Goal: Transaction & Acquisition: Purchase product/service

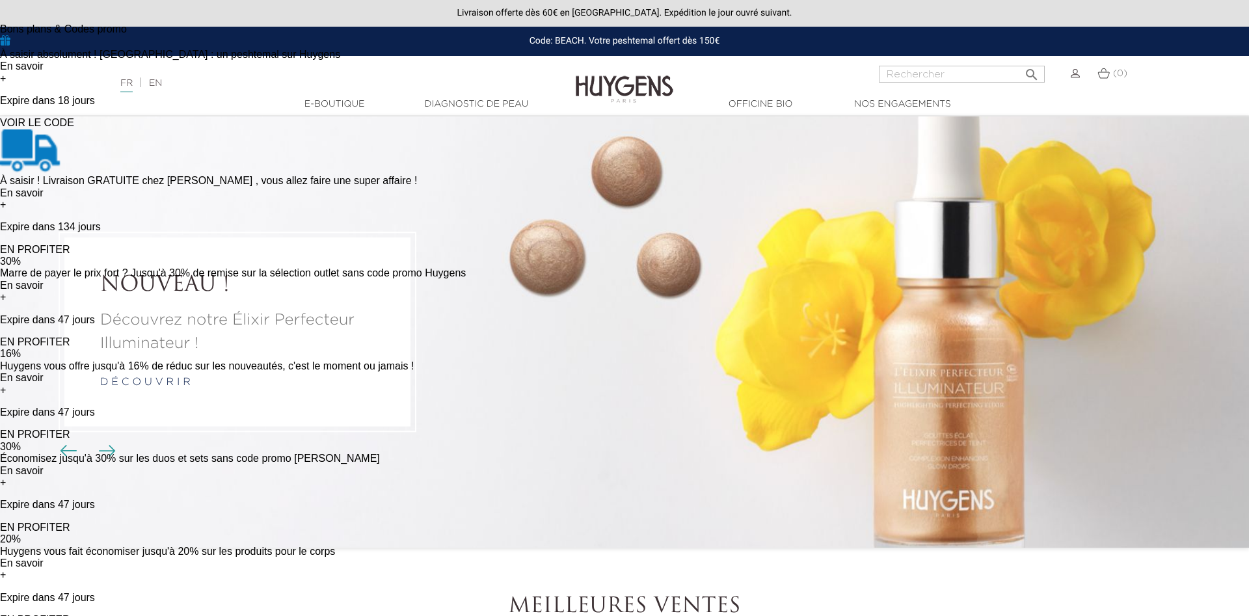
scroll to position [133, 0]
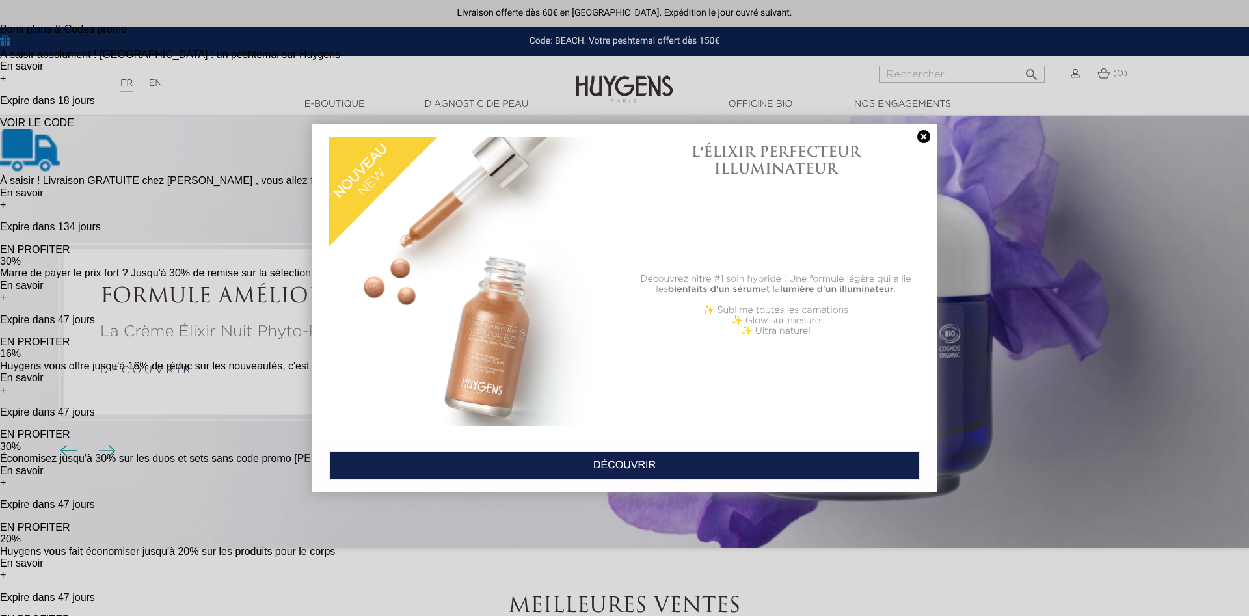
click at [372, 336] on div "EN PROFITER" at bounding box center [233, 342] width 466 height 12
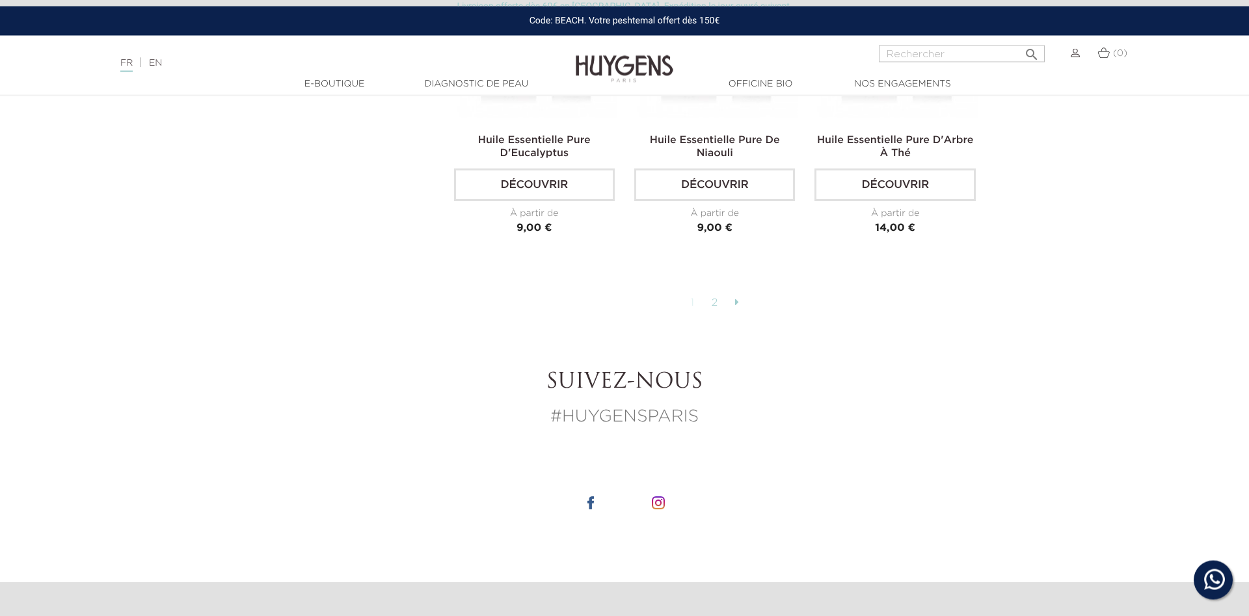
scroll to position [3318, 0]
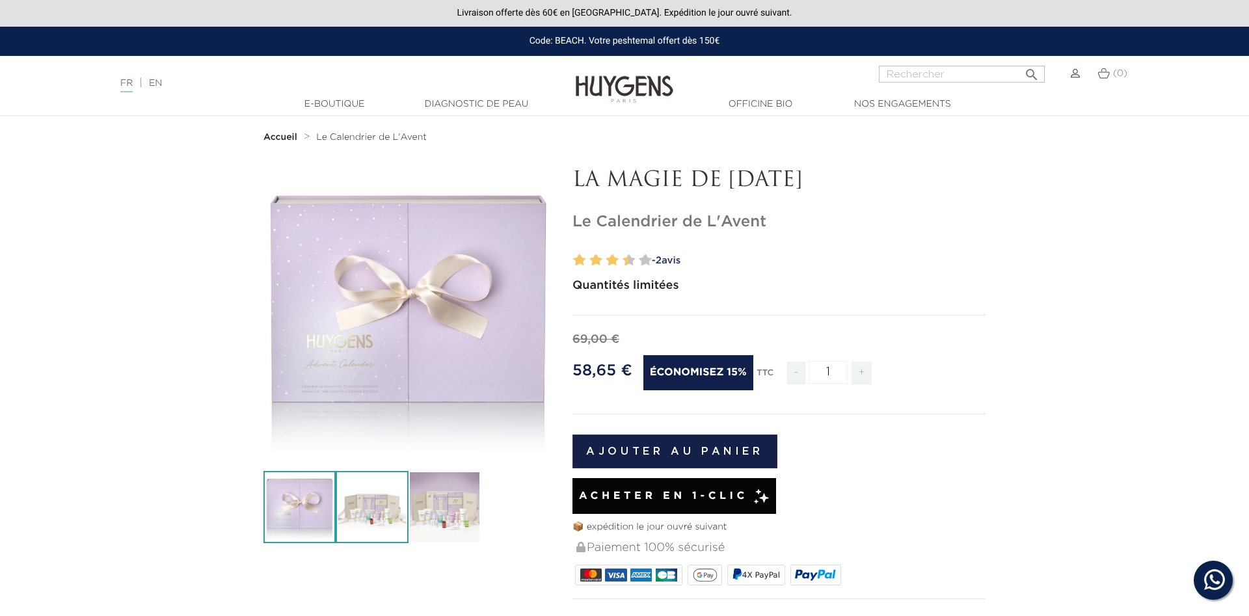
click at [383, 507] on img at bounding box center [372, 507] width 72 height 72
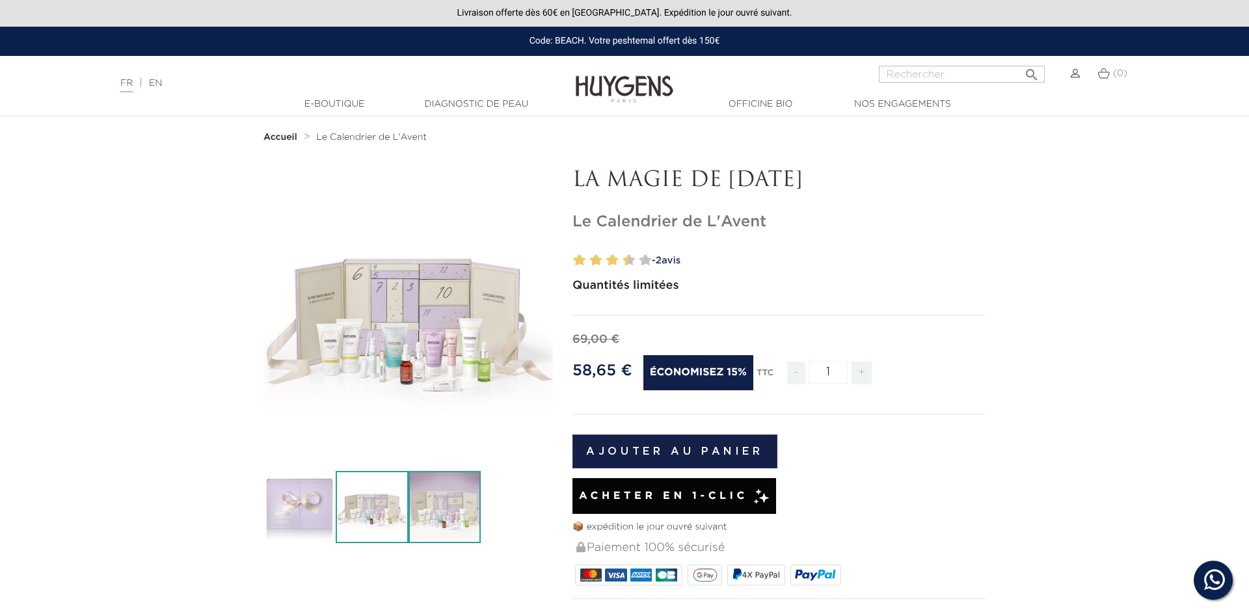
click at [433, 509] on img at bounding box center [445, 507] width 72 height 72
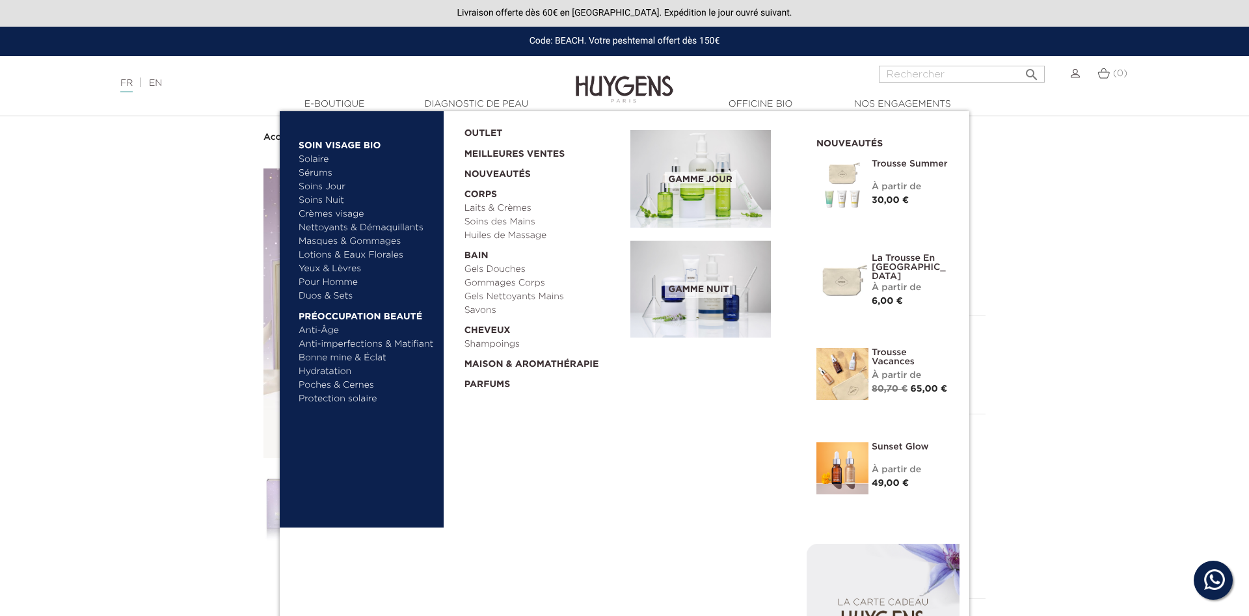
click at [717, 189] on img at bounding box center [700, 179] width 141 height 98
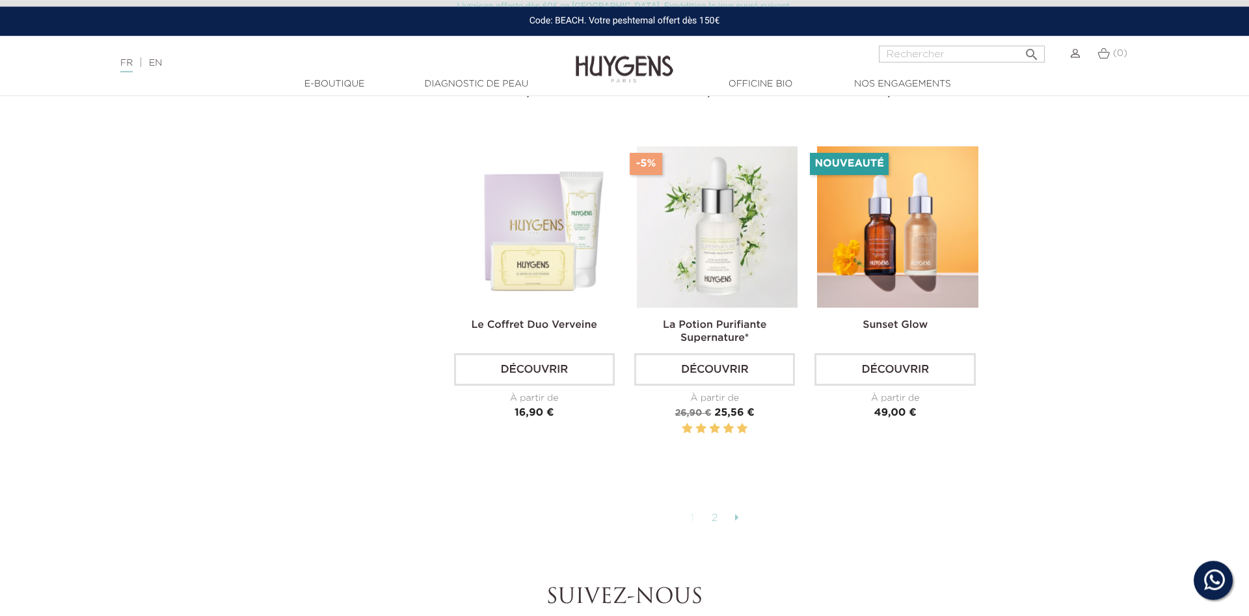
scroll to position [3053, 0]
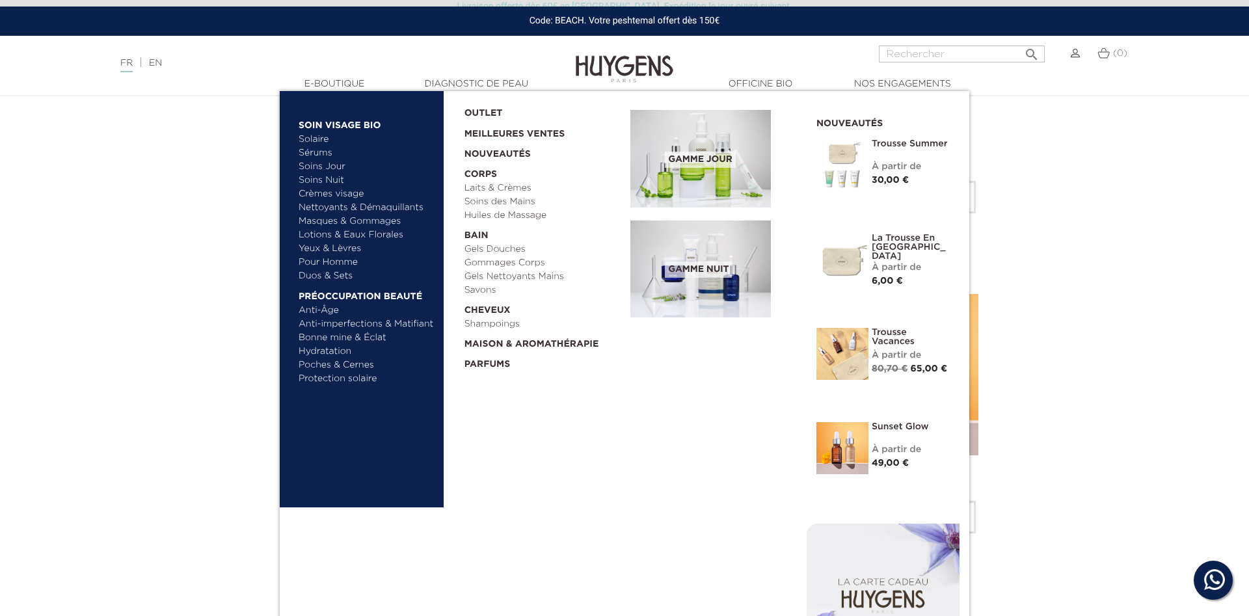
click at [702, 254] on img at bounding box center [700, 270] width 141 height 98
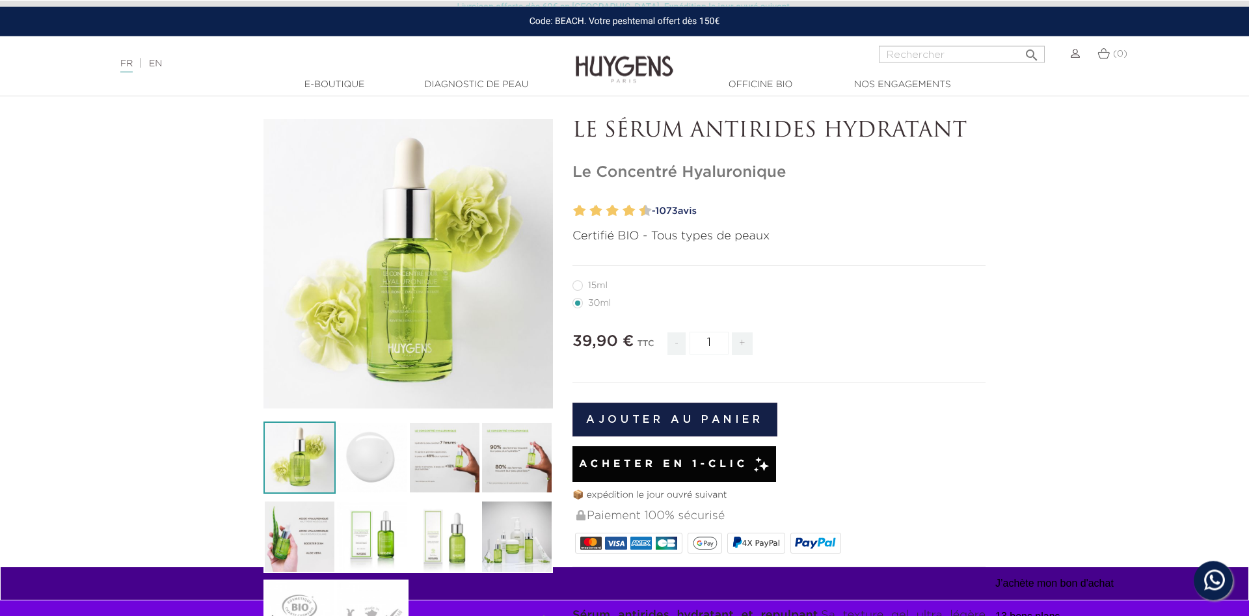
scroll to position [66, 0]
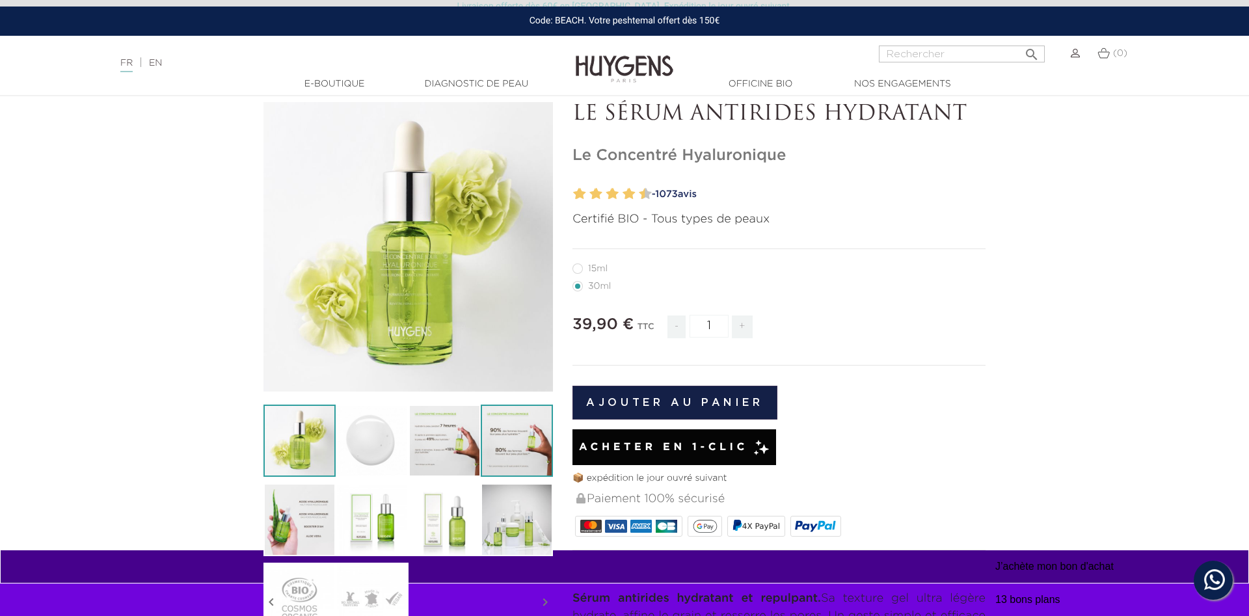
click at [527, 453] on img at bounding box center [517, 441] width 72 height 72
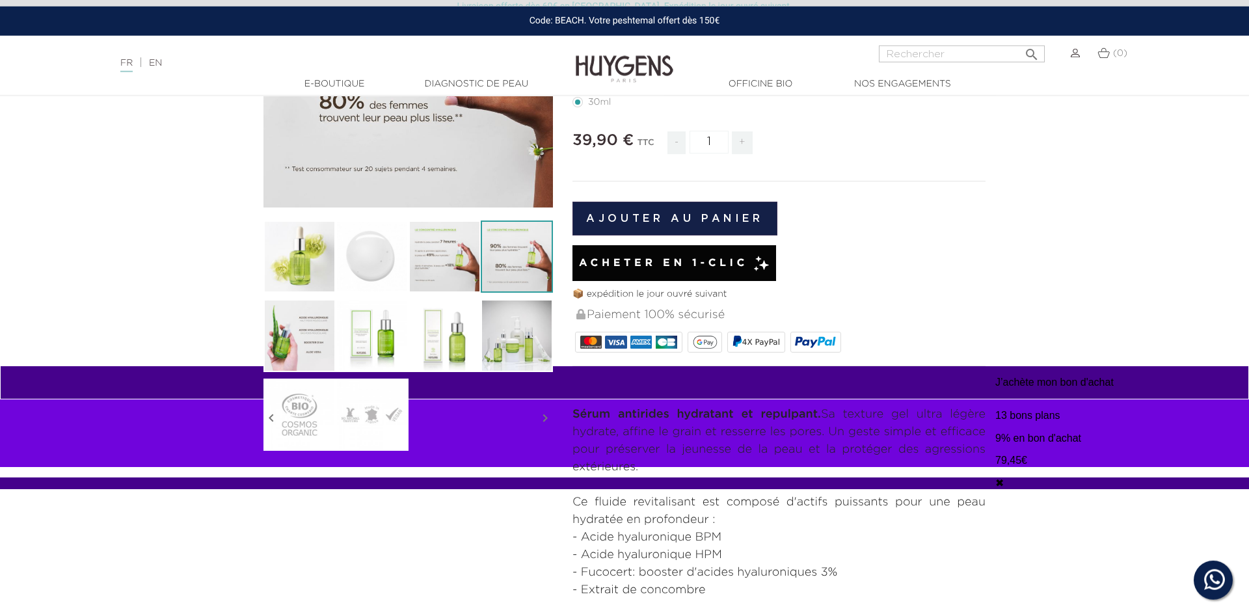
scroll to position [265, 0]
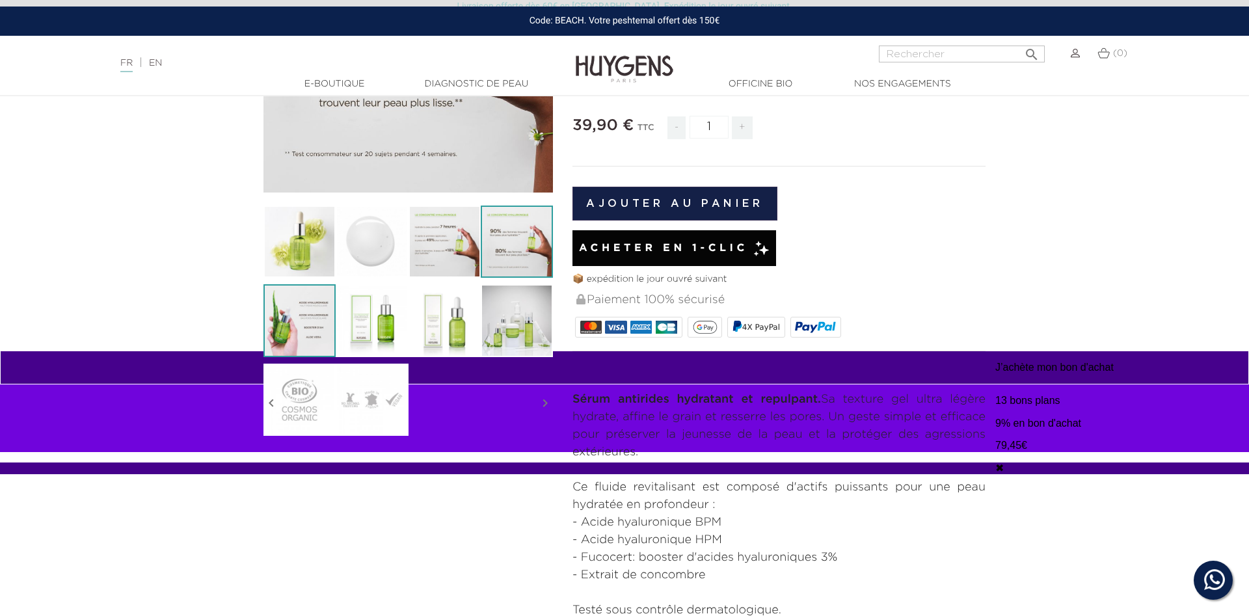
click at [311, 319] on img at bounding box center [299, 320] width 72 height 72
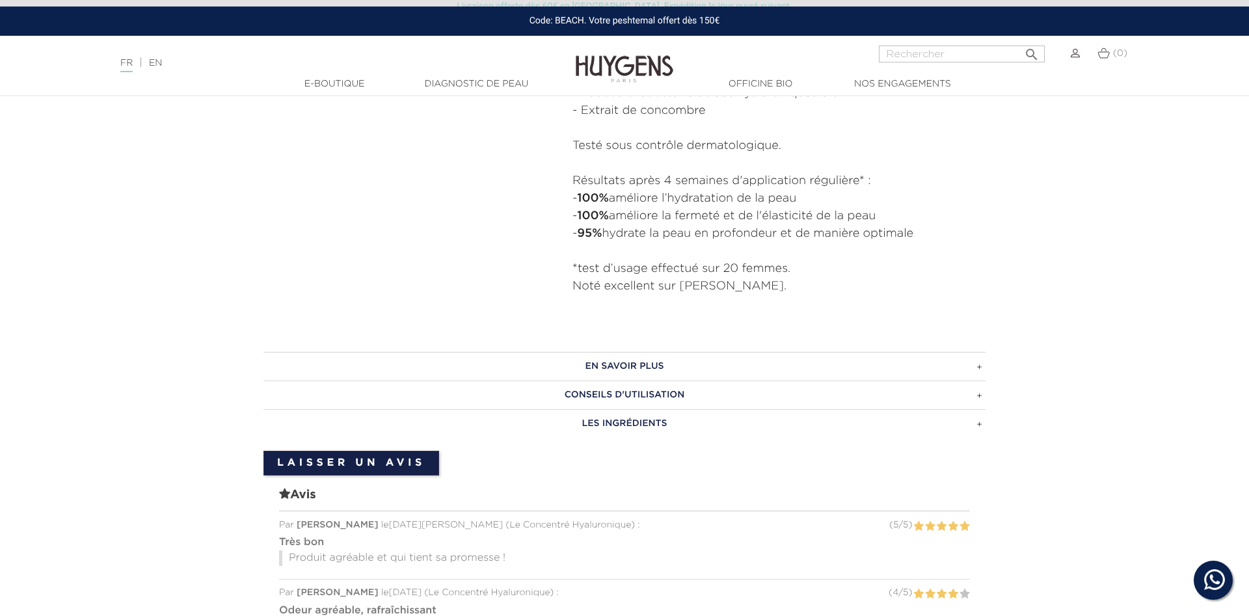
scroll to position [863, 0]
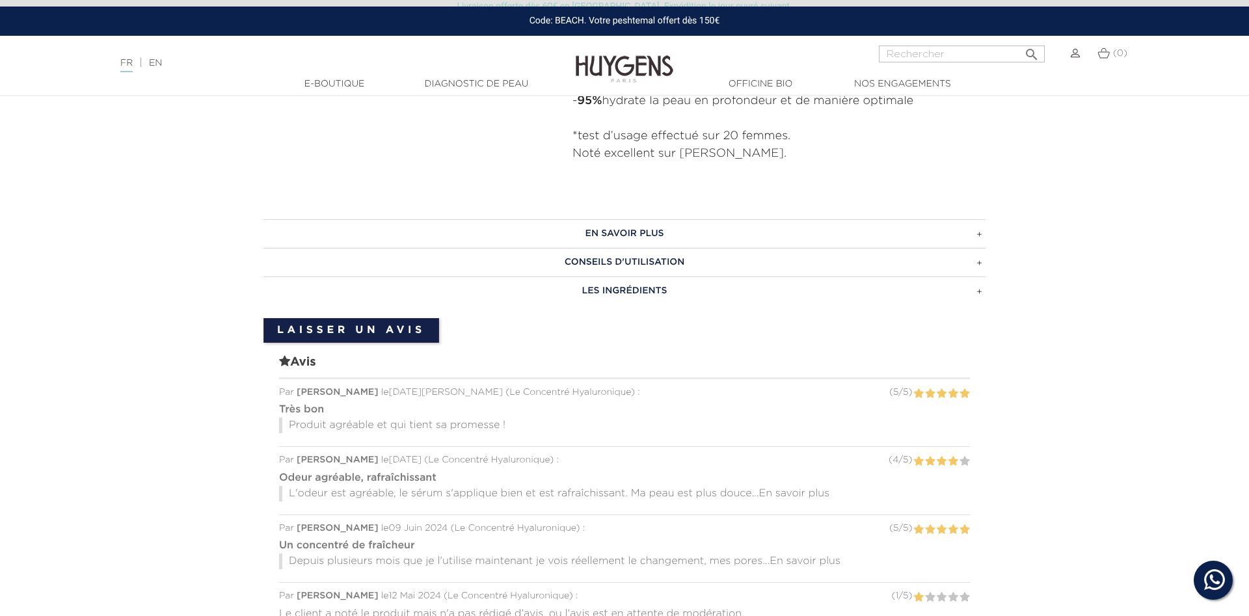
click at [627, 288] on h3 "LES INGRÉDIENTS" at bounding box center [624, 291] width 722 height 29
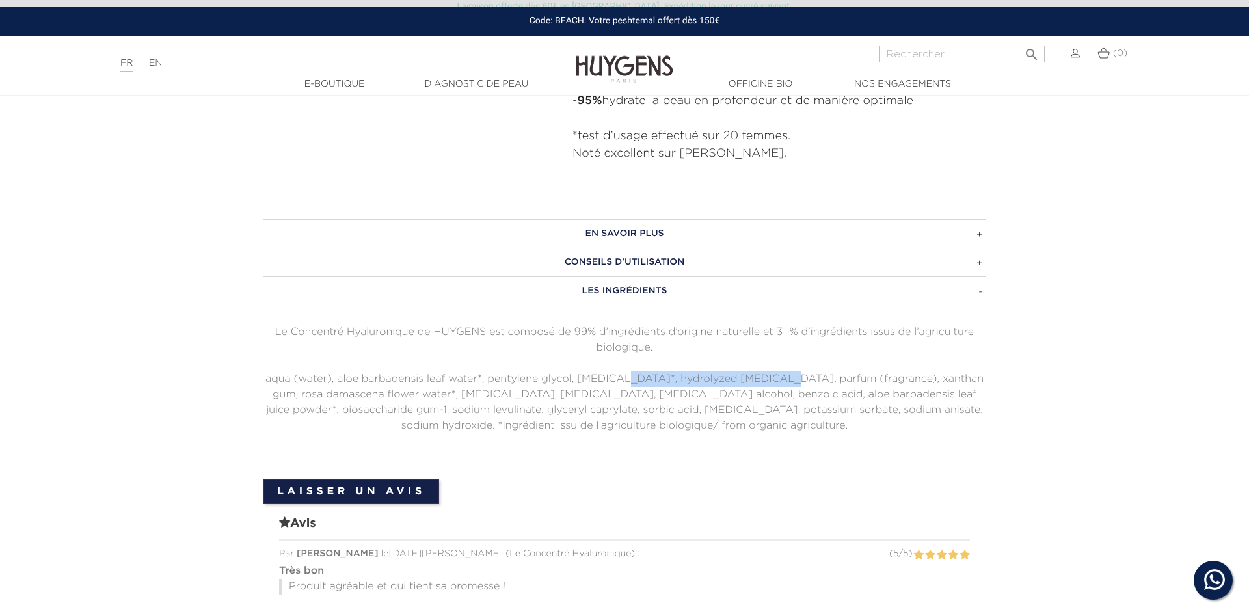
drag, startPoint x: 626, startPoint y: 378, endPoint x: 774, endPoint y: 377, distance: 147.7
click at [774, 377] on p "aqua (water), aloe barbadensis leaf water*, pentylene glycol, glycerin*, hydrol…" at bounding box center [624, 402] width 722 height 62
click at [841, 438] on div "EN SAVOIR PLUS Sa formule fraîche et légère regorg e d'ingrédients botaniques h…" at bounding box center [625, 342] width 742 height 247
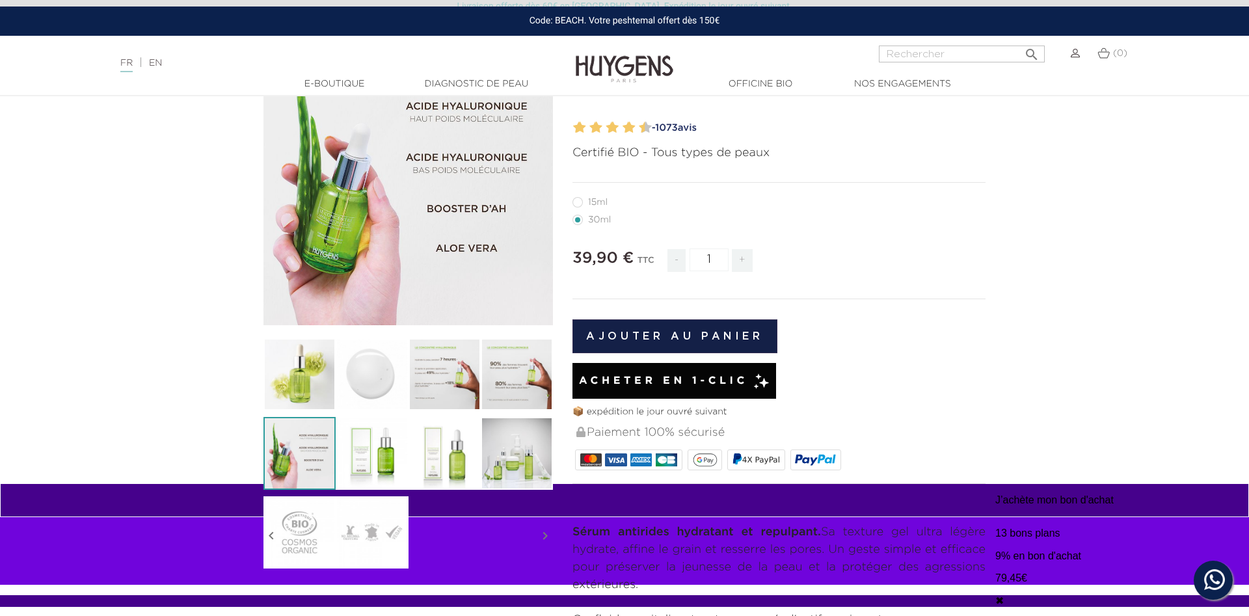
scroll to position [0, 0]
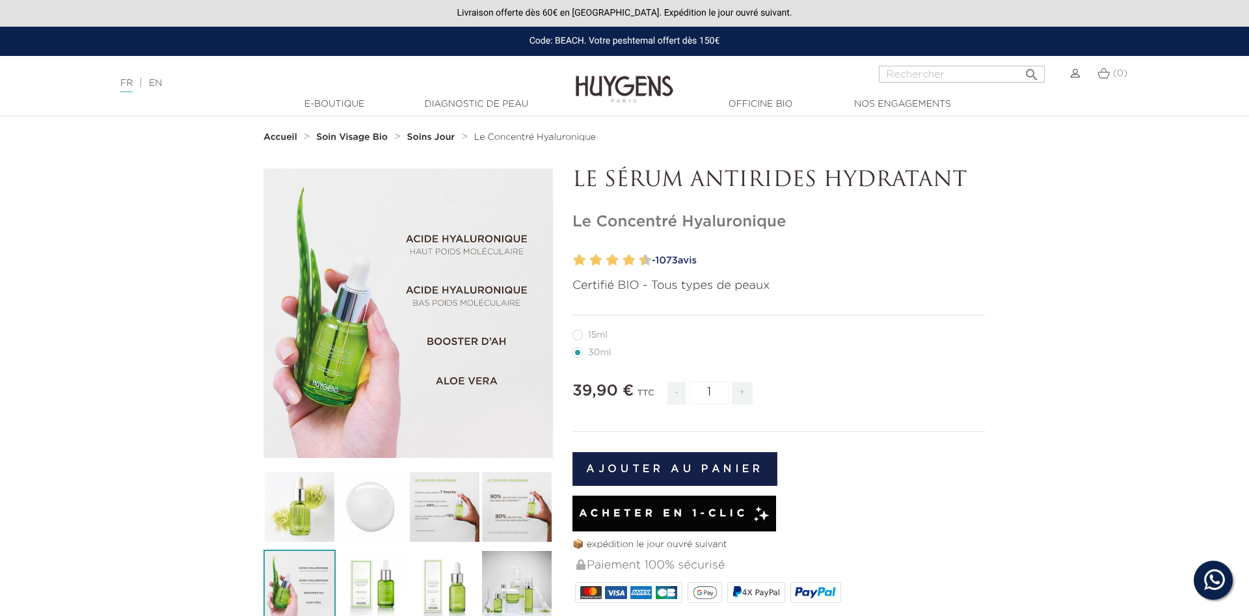
click at [580, 335] on label12"] "15ml" at bounding box center [598, 335] width 51 height 10
radio input "true"
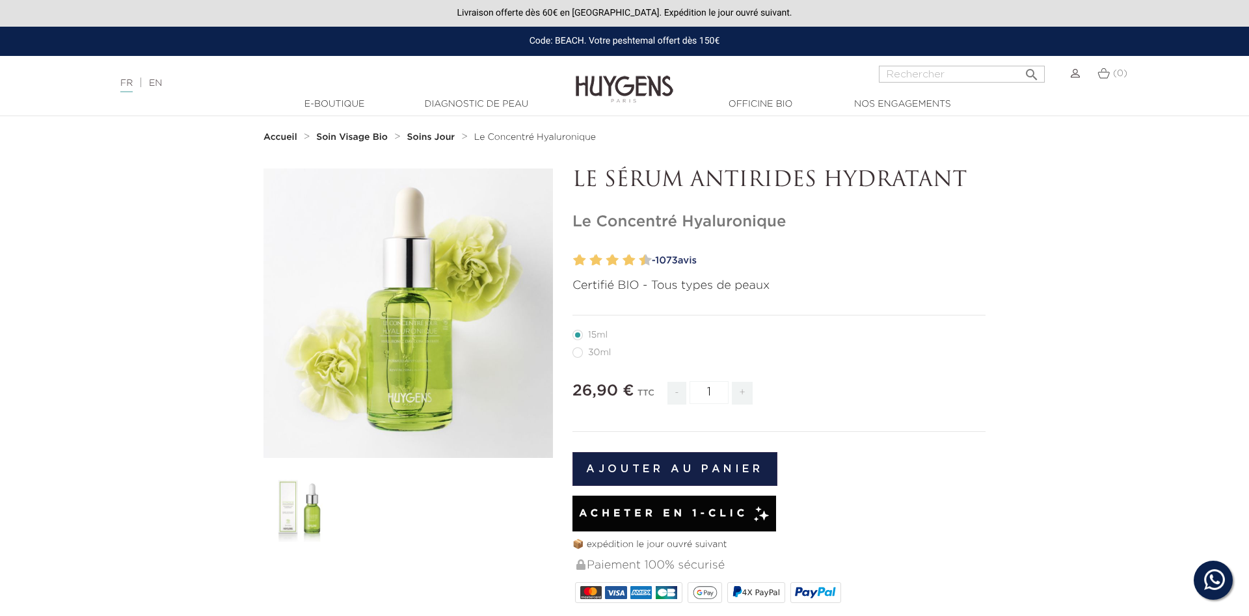
click at [577, 352] on label22"] "30ml" at bounding box center [600, 352] width 54 height 10
radio input "true"
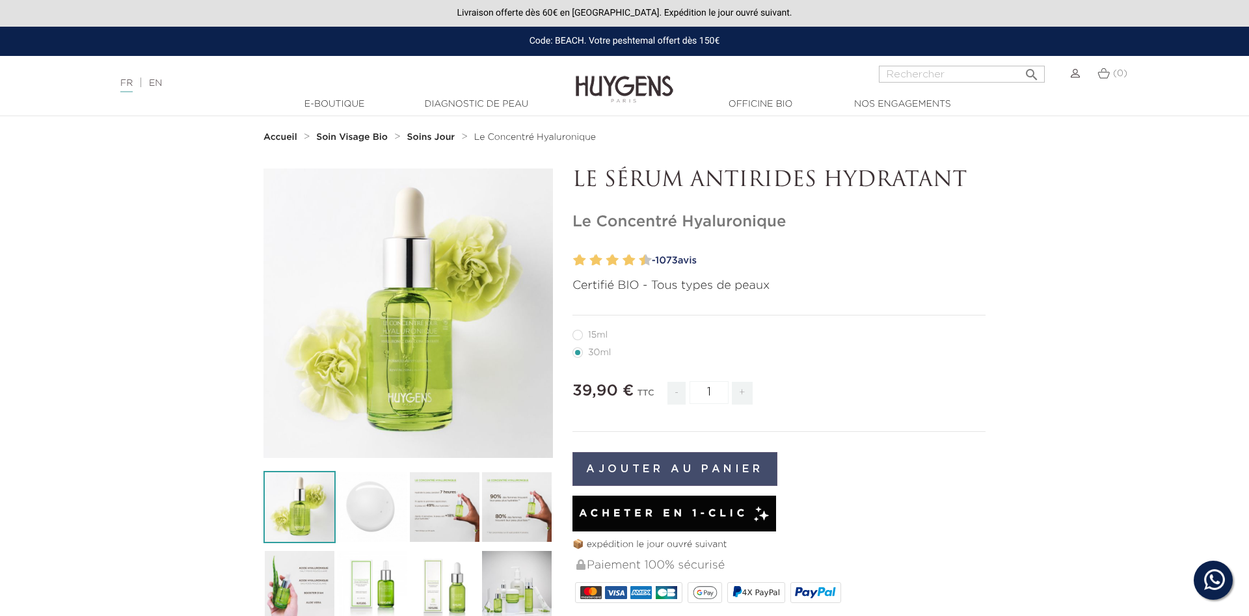
click at [662, 467] on button "Ajouter au panier" at bounding box center [675, 469] width 205 height 34
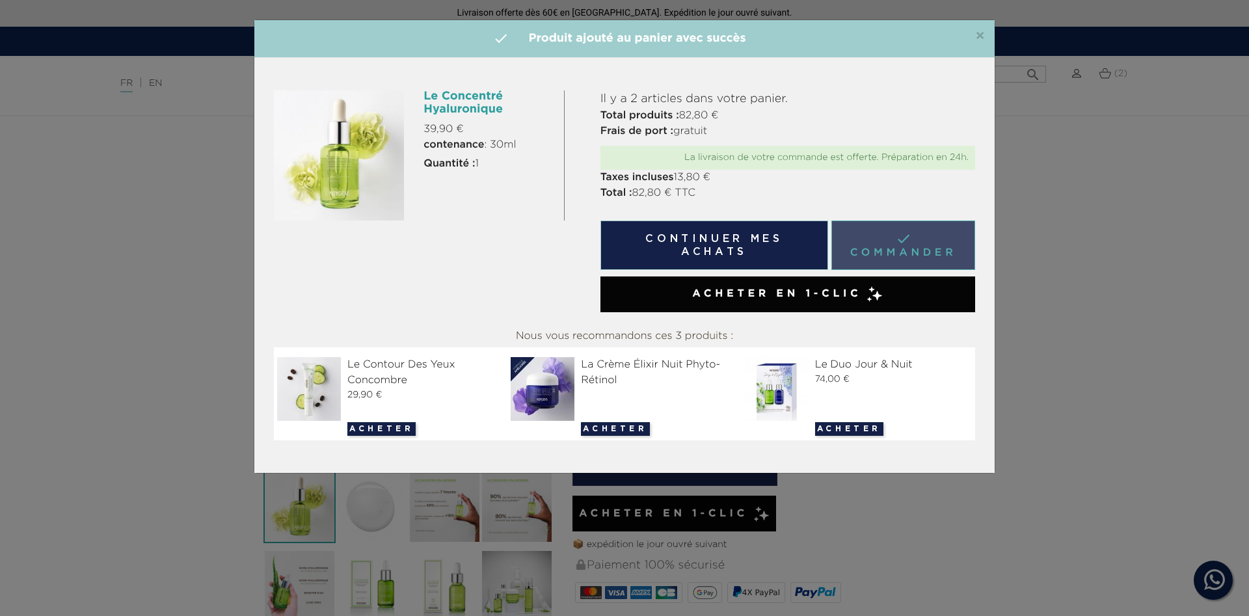
click at [908, 254] on link " Commander" at bounding box center [903, 245] width 144 height 49
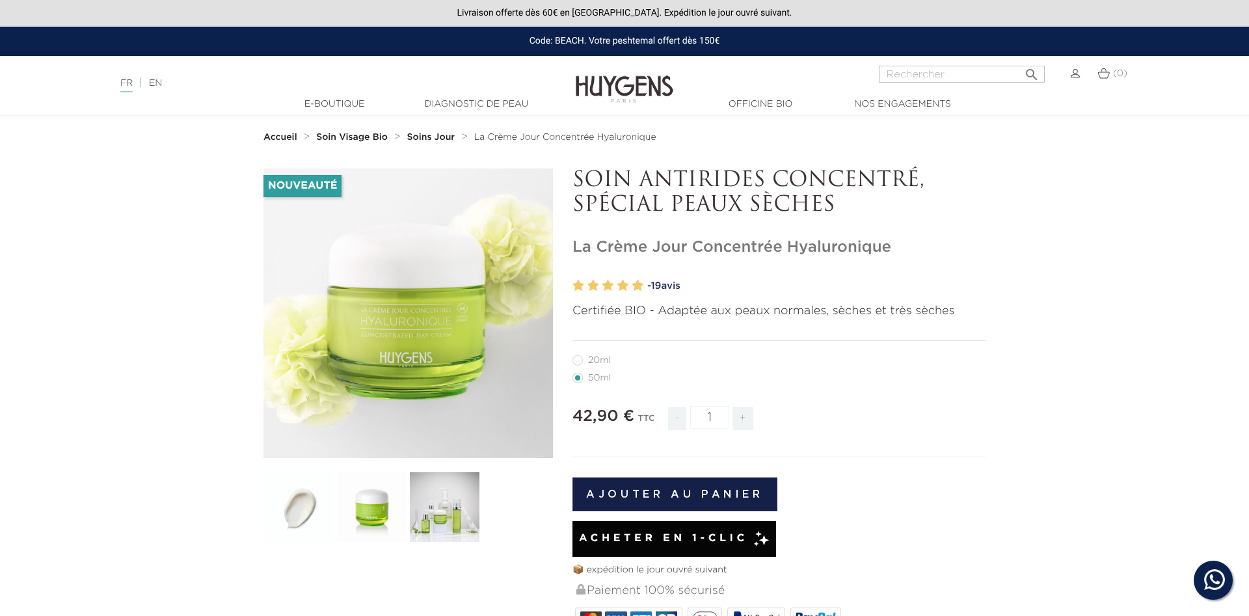
click at [577, 364] on label27"] "20ml" at bounding box center [600, 360] width 54 height 10
radio input "true"
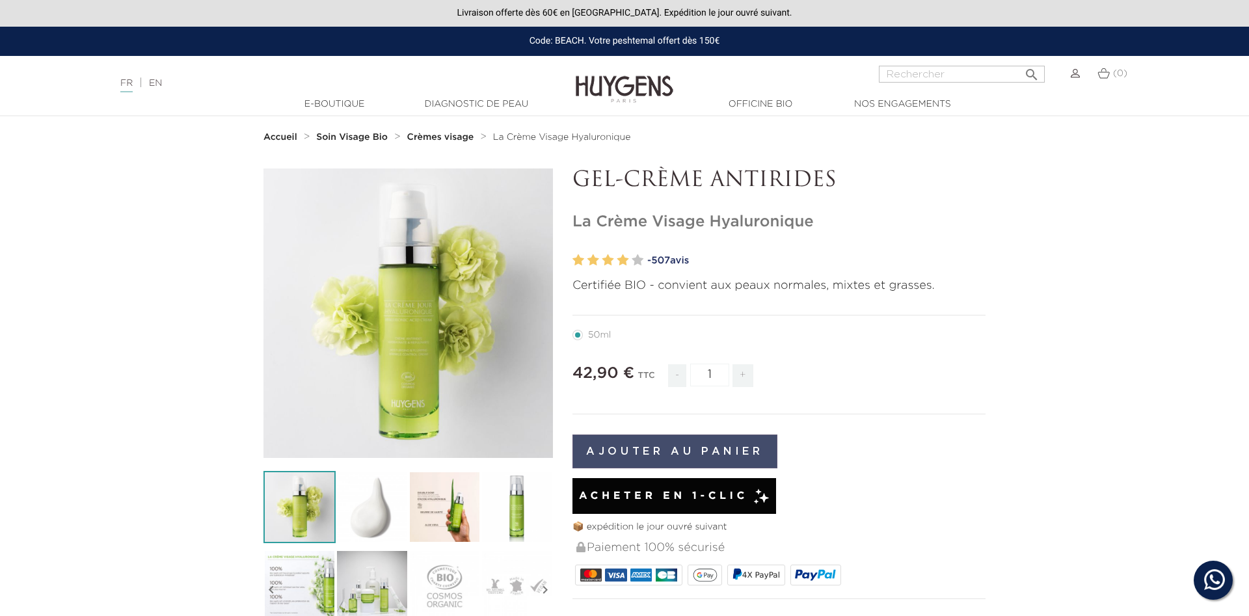
click at [713, 450] on button "Ajouter au panier" at bounding box center [675, 452] width 205 height 34
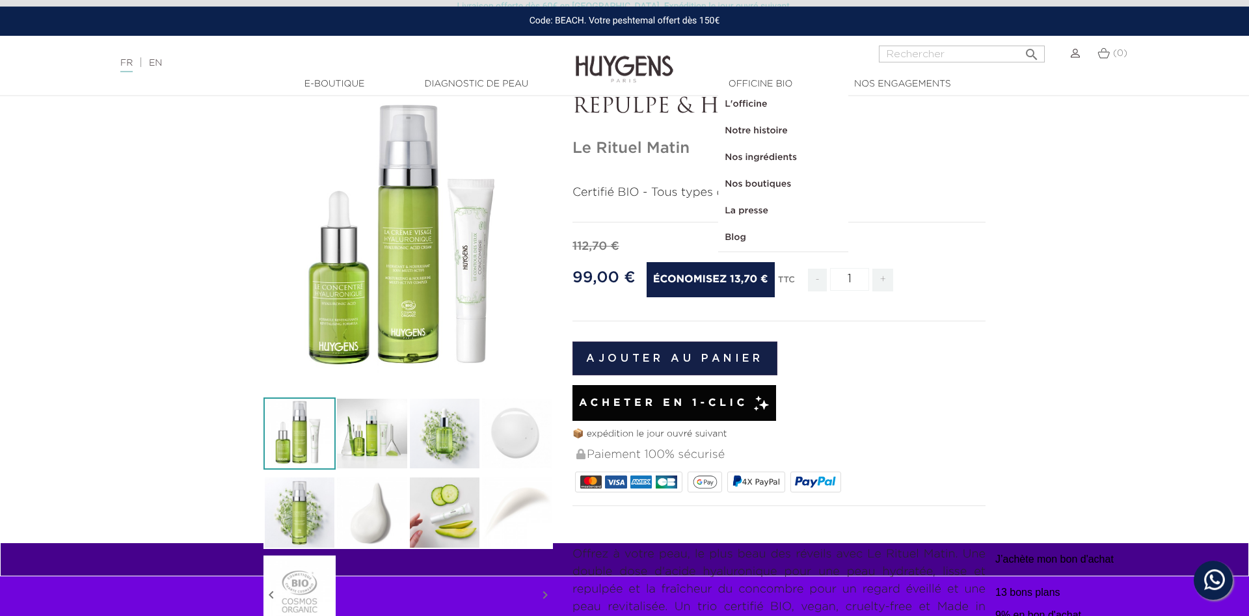
scroll to position [66, 0]
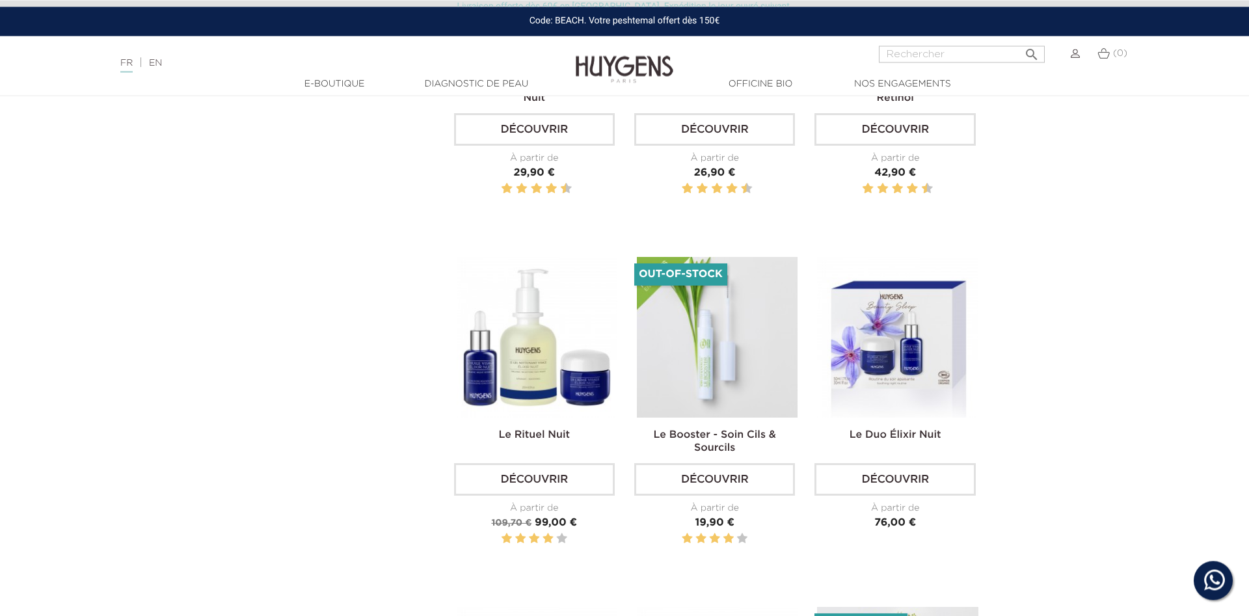
scroll to position [730, 0]
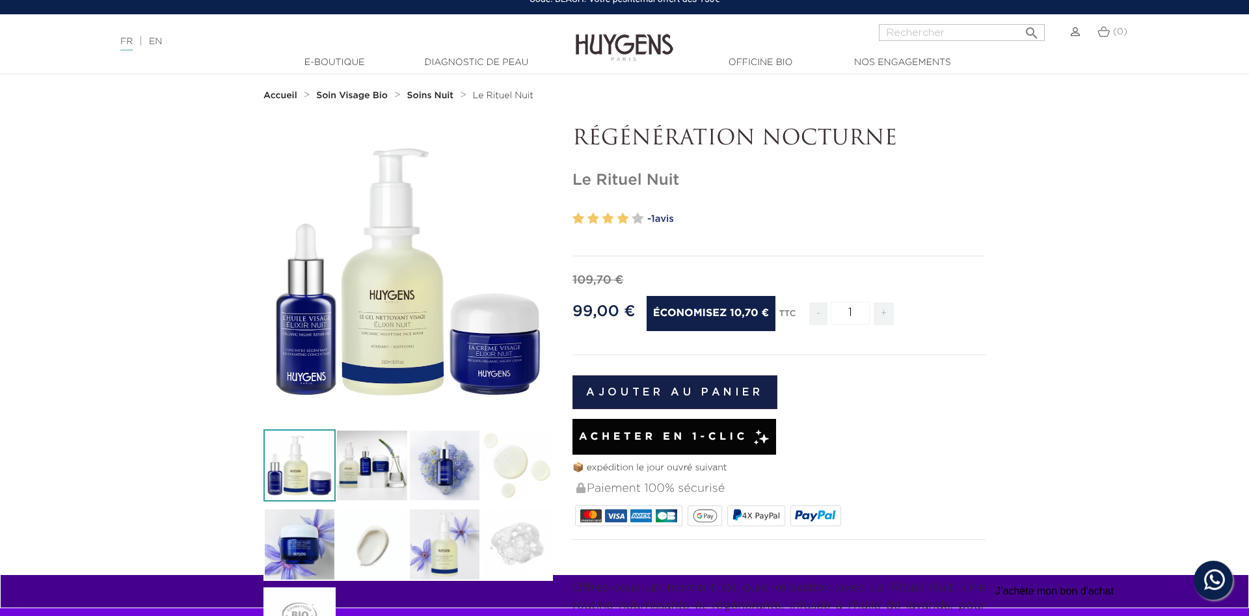
scroll to position [66, 0]
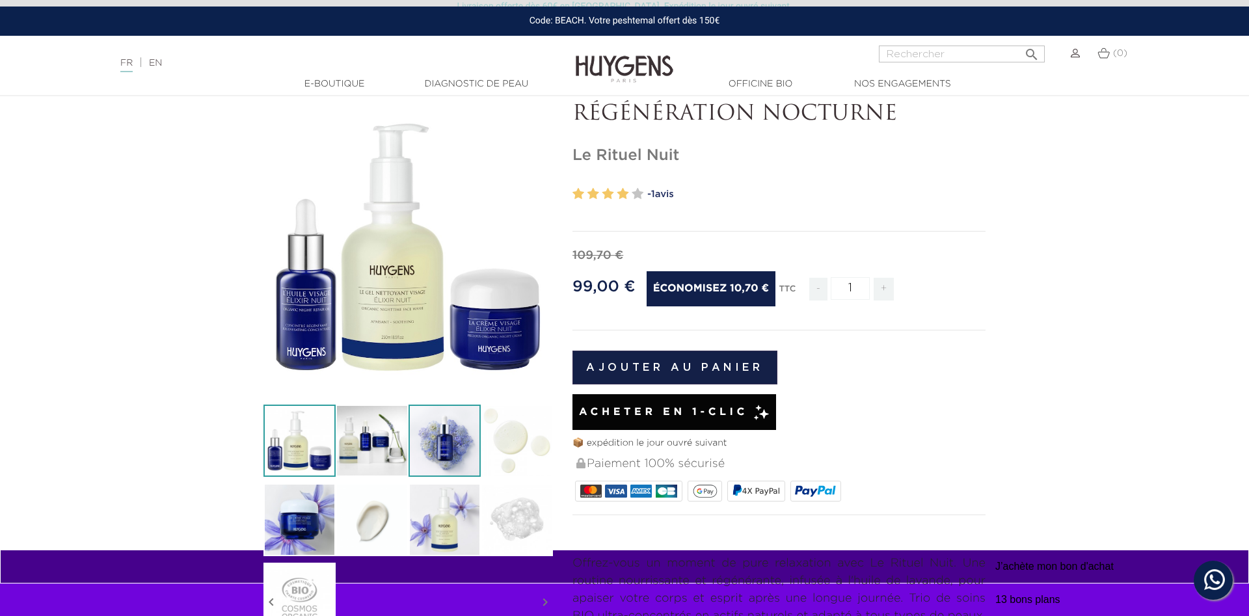
click at [462, 440] on img at bounding box center [445, 441] width 72 height 72
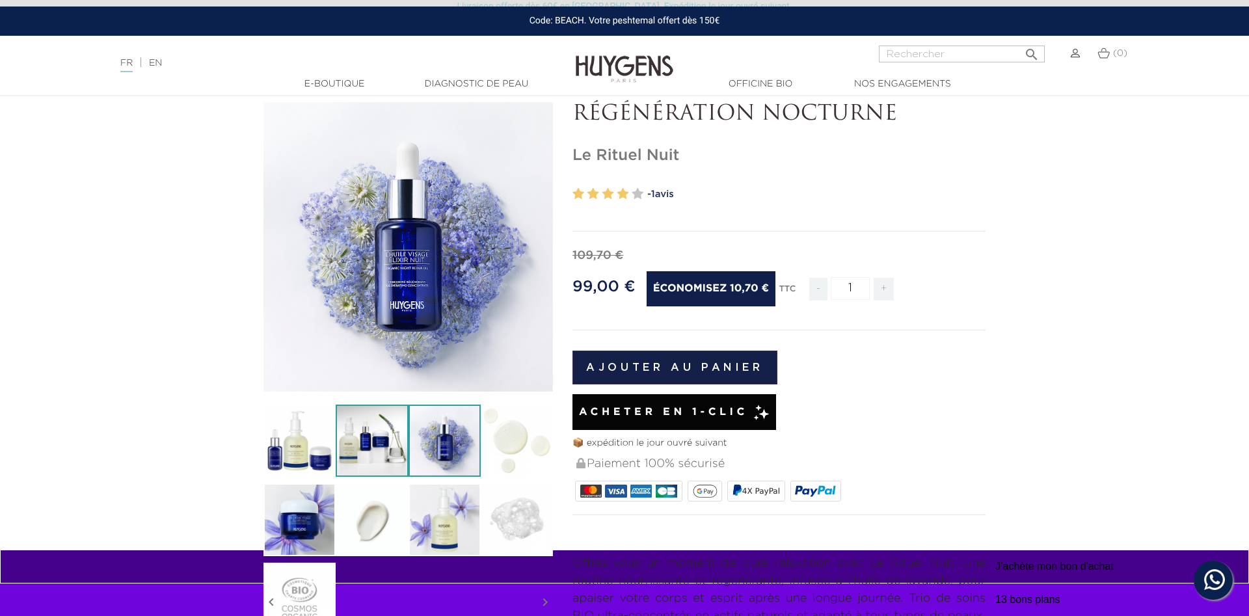
click at [401, 437] on img at bounding box center [372, 441] width 72 height 72
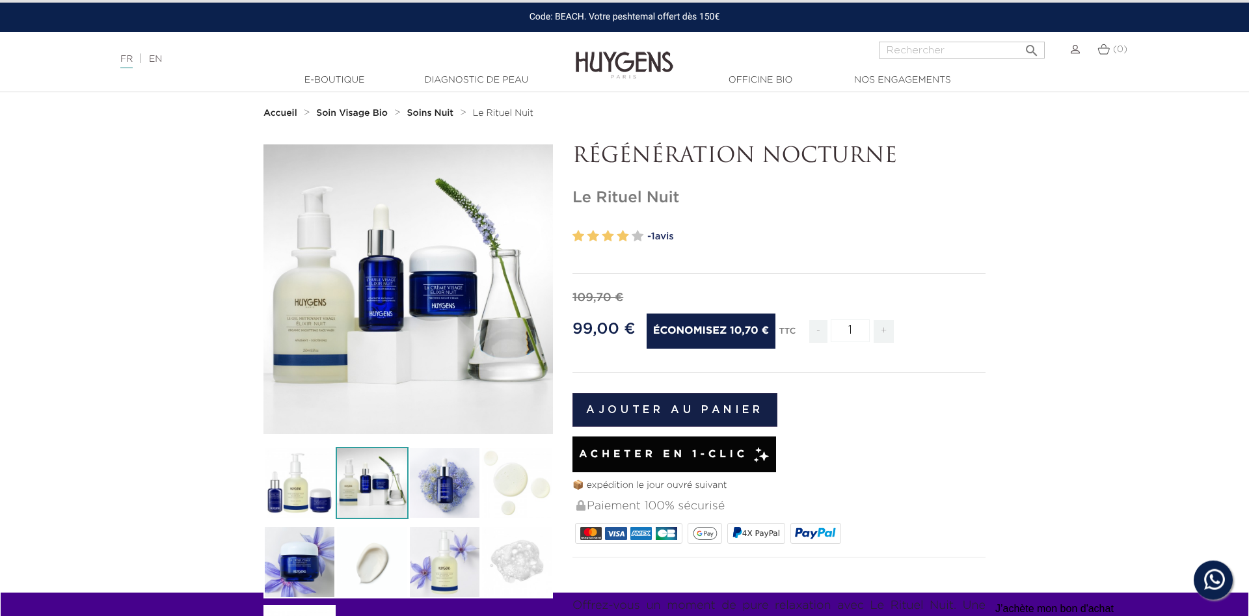
scroll to position [0, 0]
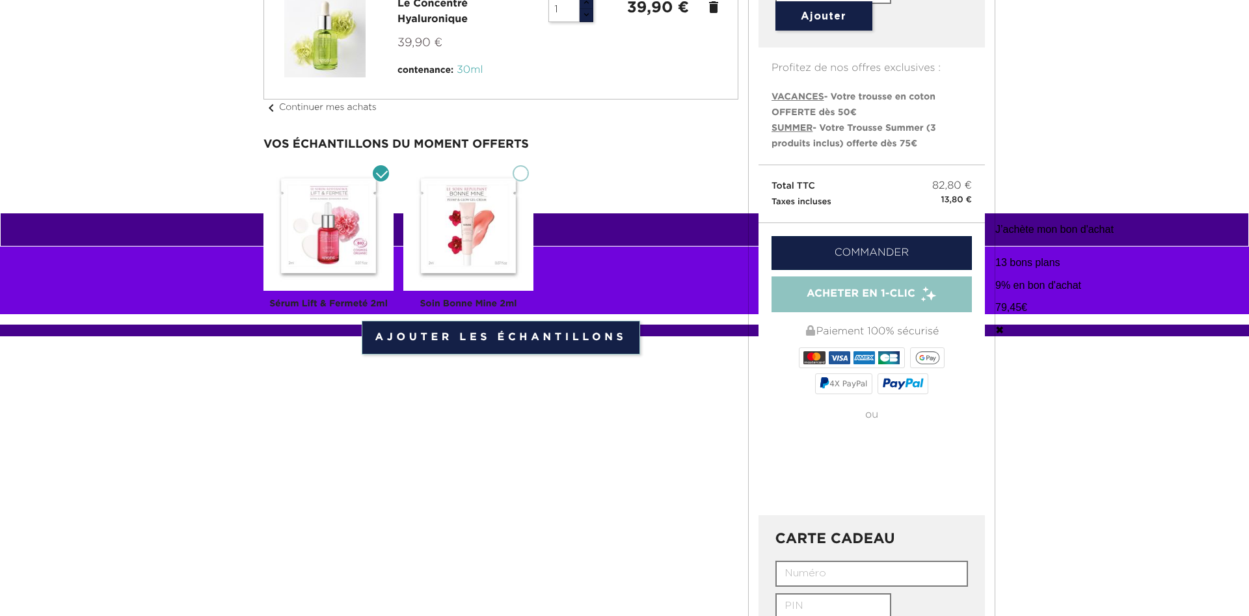
click at [517, 176] on input "Soin Bonne Mine 2ml" at bounding box center [521, 173] width 16 height 16
checkbox input "true"
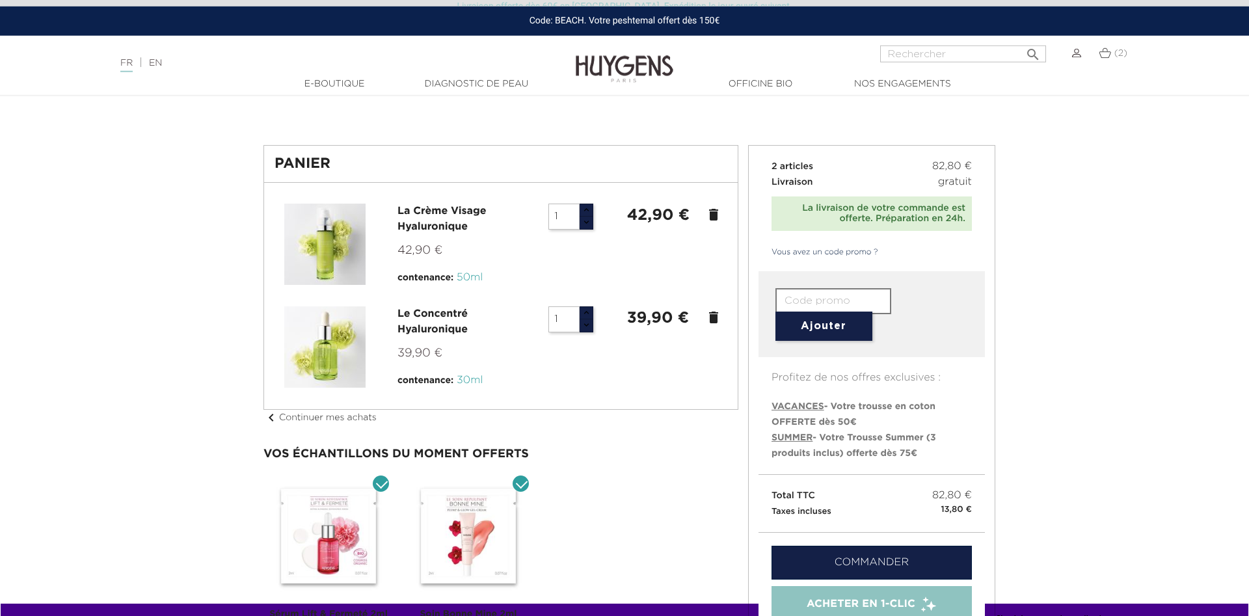
scroll to position [199, 0]
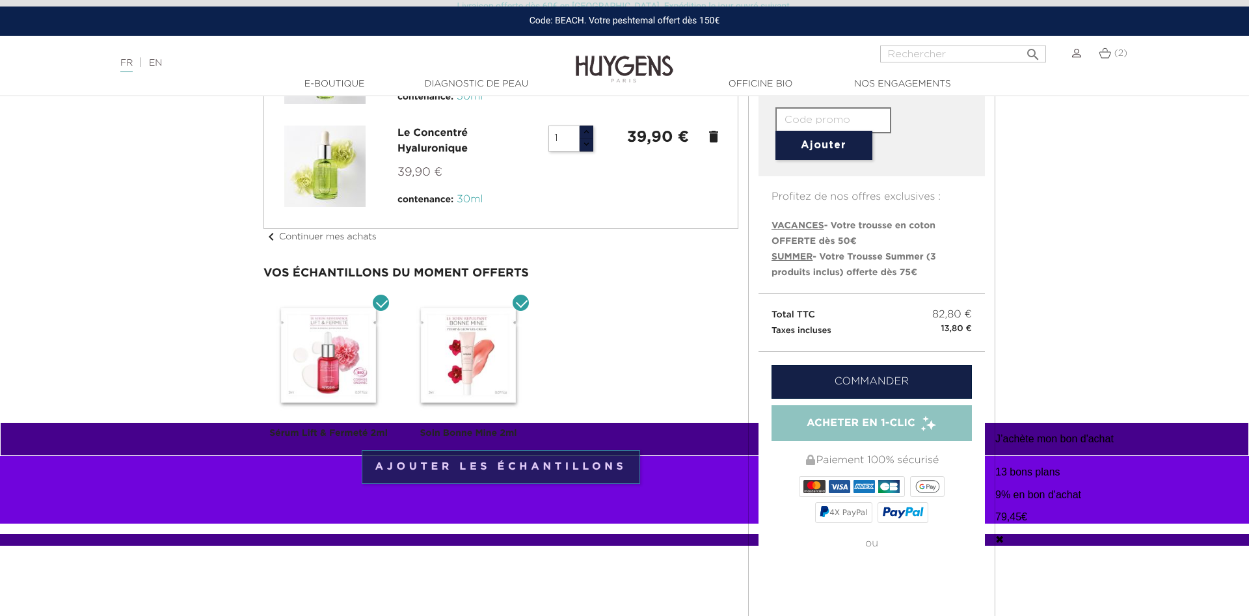
click at [606, 472] on link "Ajouter les échantillons" at bounding box center [501, 467] width 279 height 34
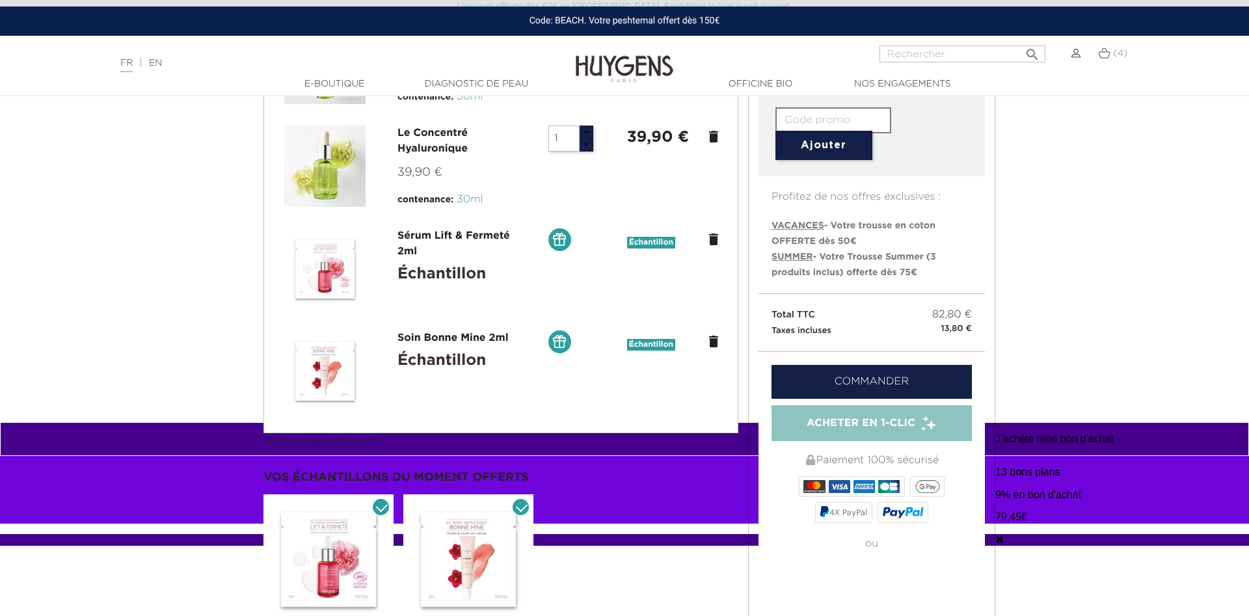
click at [794, 258] on span "SUMMER" at bounding box center [792, 256] width 41 height 9
type input "SUMMER"
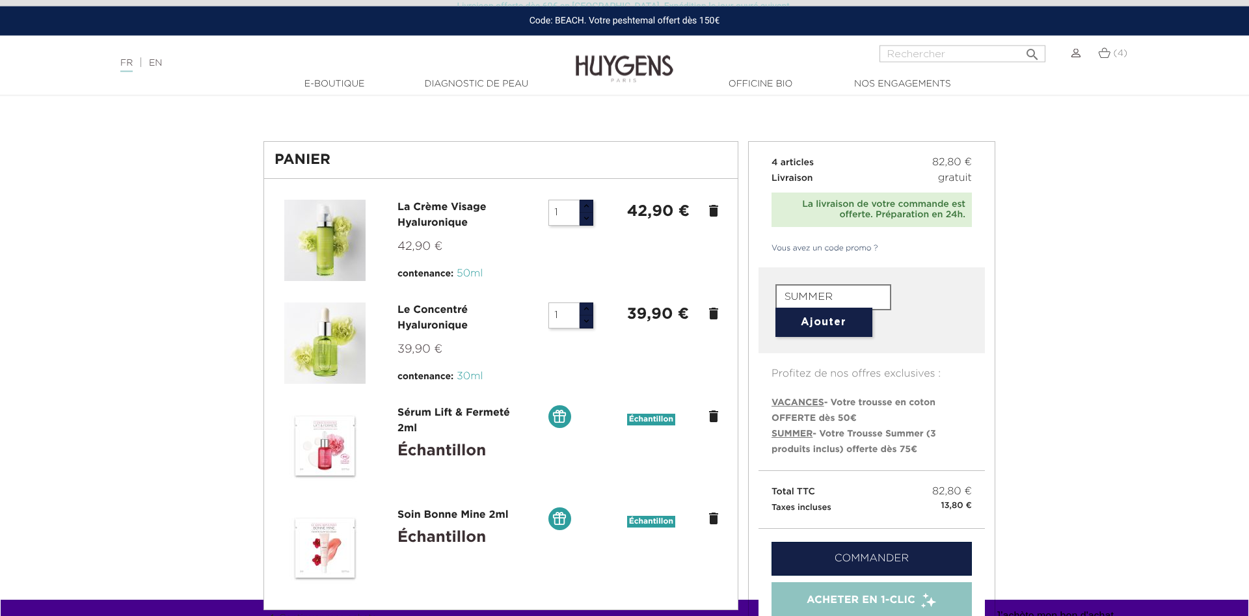
scroll to position [0, 0]
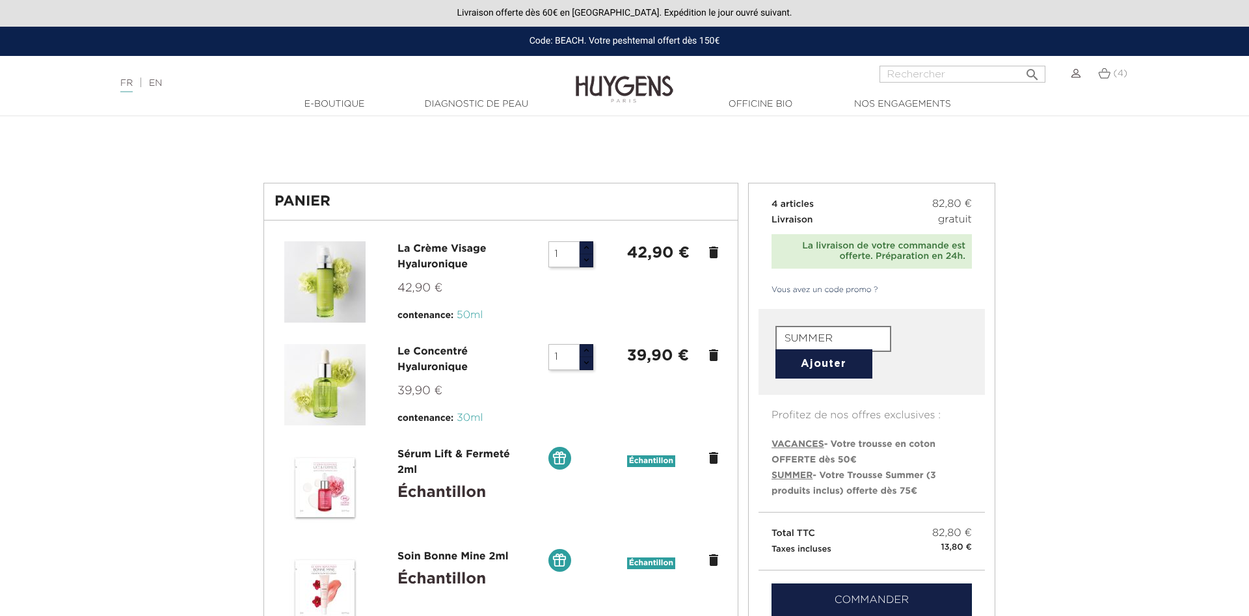
click at [833, 362] on button "Ajouter" at bounding box center [824, 363] width 97 height 29
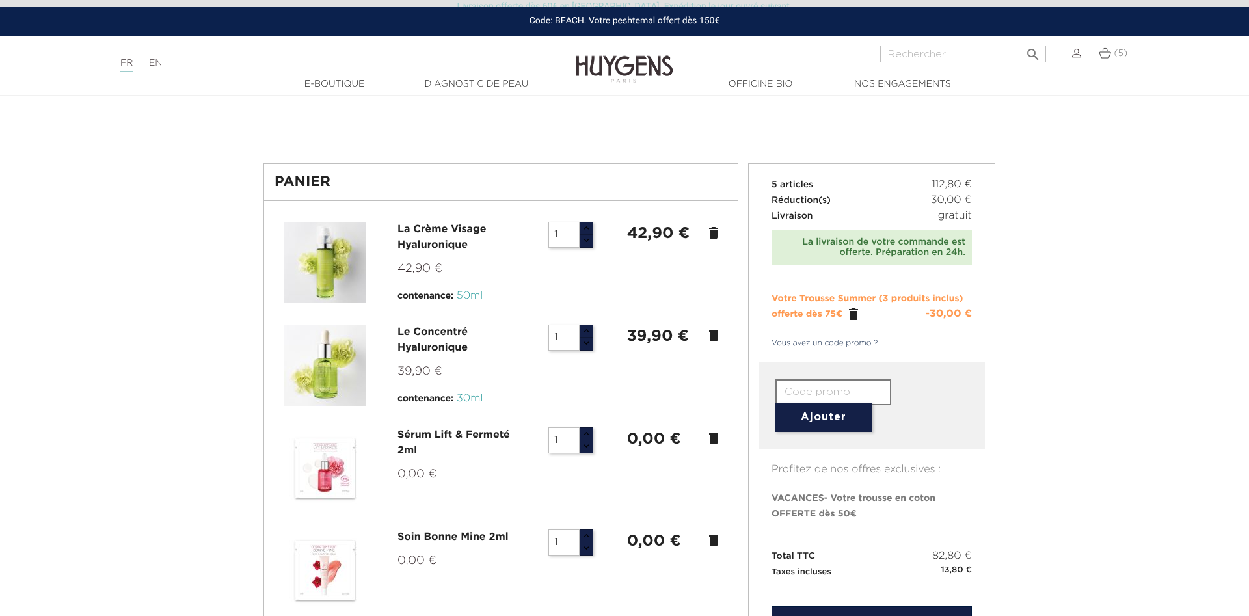
scroll to position [133, 0]
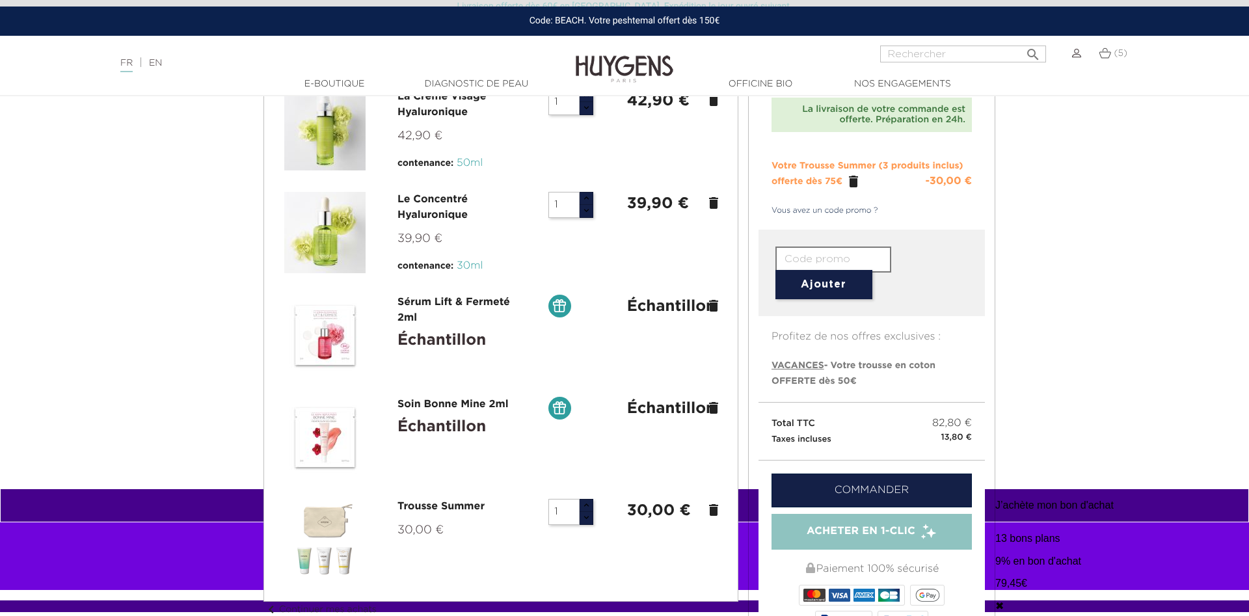
click at [791, 364] on span "VACANCES" at bounding box center [798, 365] width 53 height 9
type input "VACANCES"
click at [831, 284] on button "Ajouter" at bounding box center [824, 284] width 97 height 29
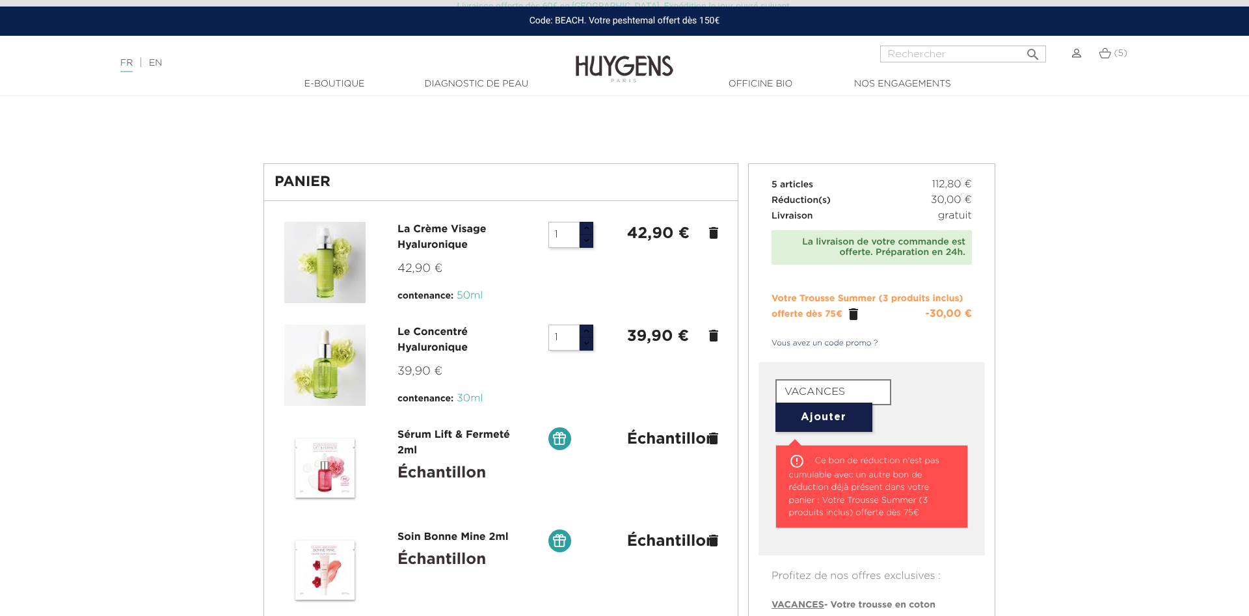
scroll to position [265, 0]
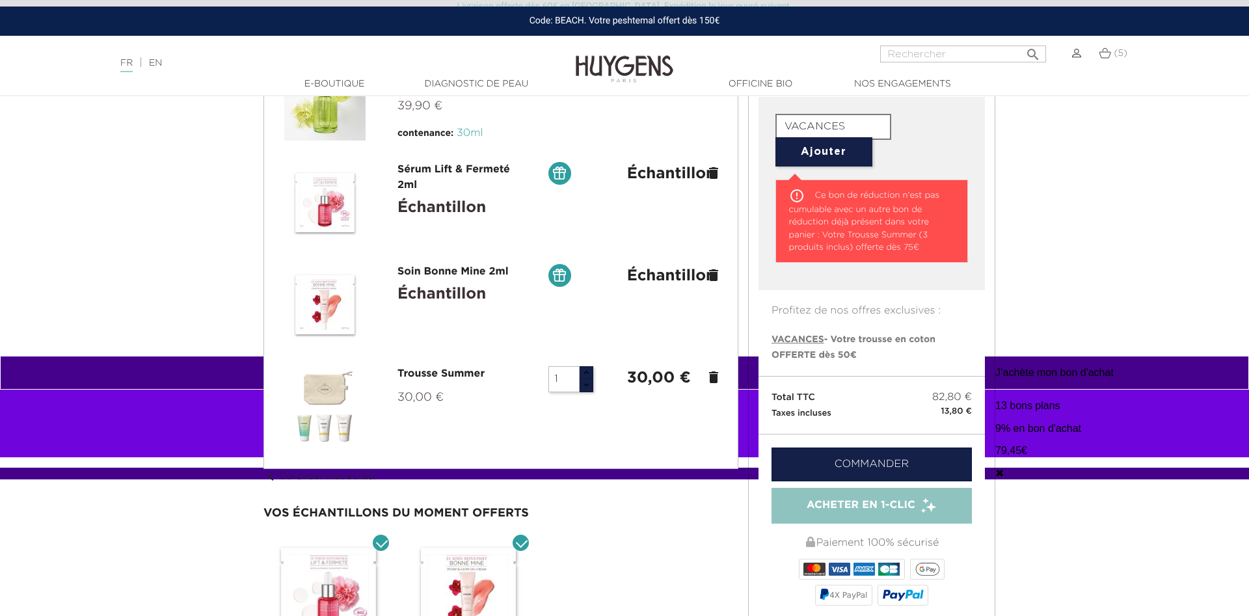
click at [876, 463] on link "Commander" at bounding box center [872, 465] width 200 height 34
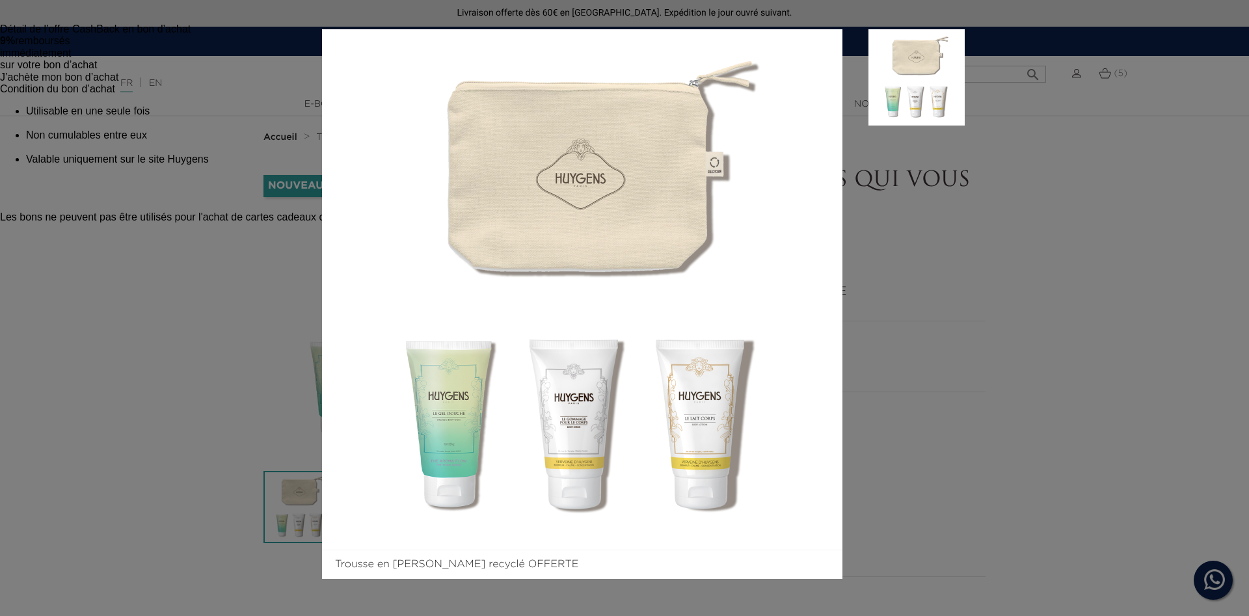
click at [958, 301] on aside at bounding box center [904, 304] width 122 height 550
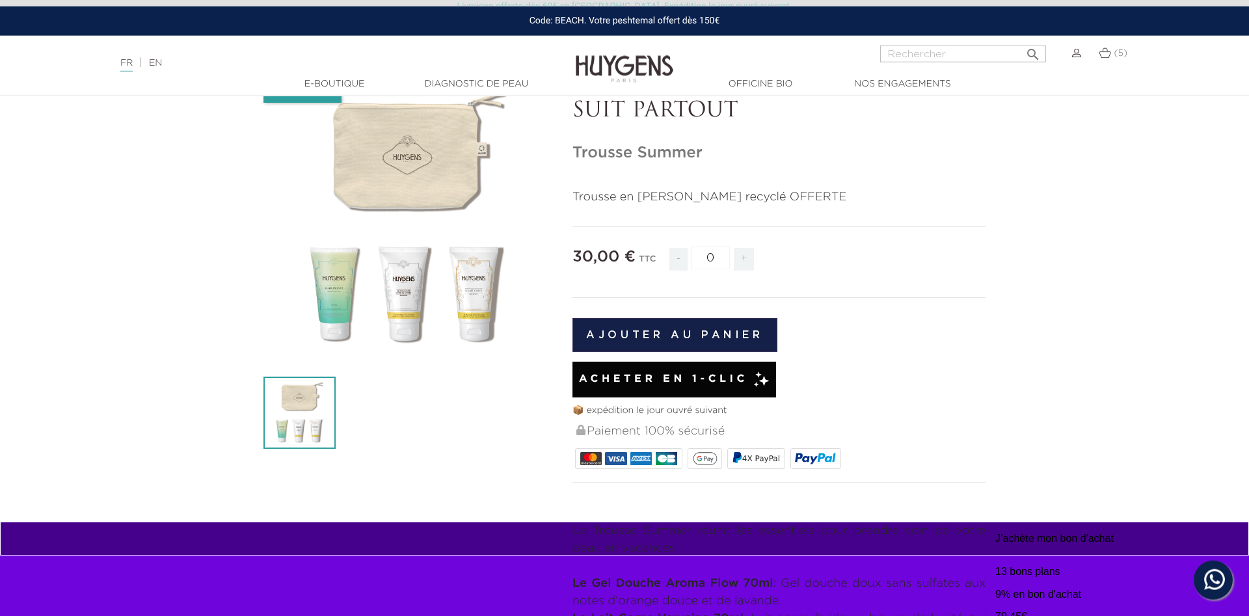
scroll to position [66, 0]
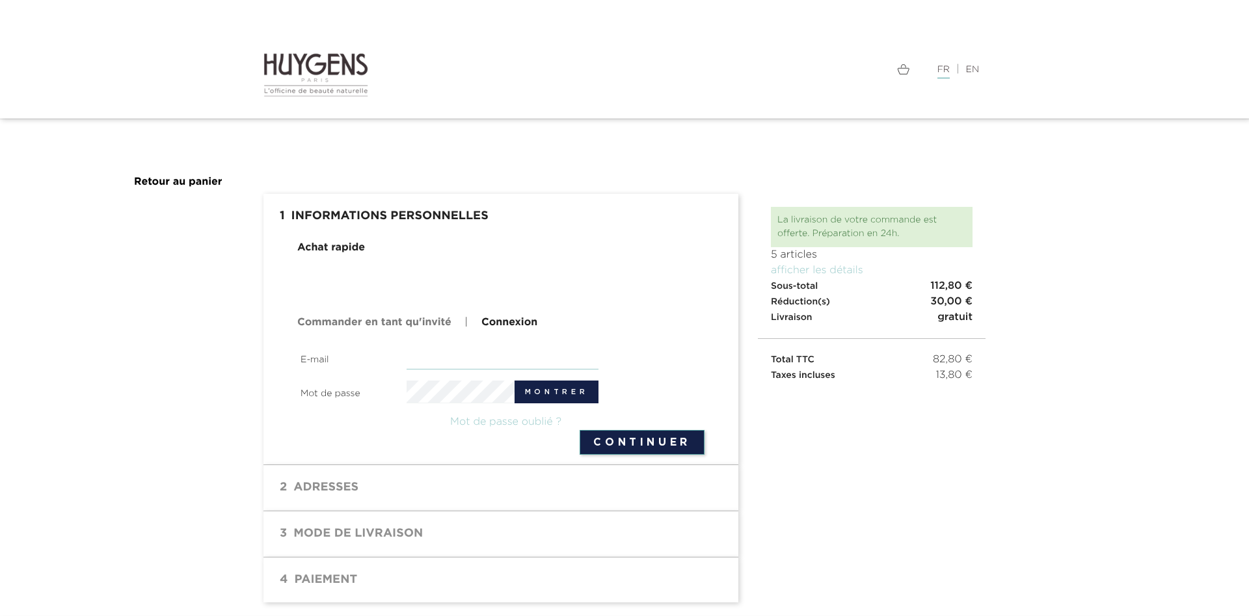
click at [417, 369] on input "email" at bounding box center [503, 358] width 193 height 23
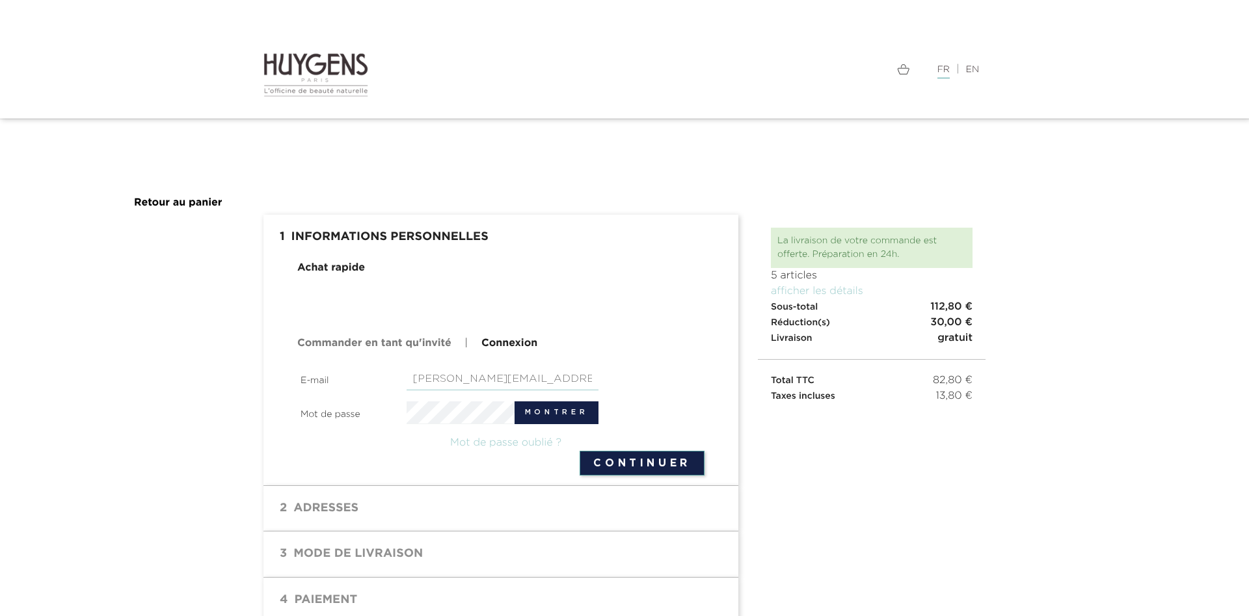
type input "[PERSON_NAME][EMAIL_ADDRESS][DOMAIN_NAME]"
click at [559, 414] on button "Montrer" at bounding box center [557, 412] width 84 height 23
click at [559, 414] on button "Cacher" at bounding box center [561, 412] width 74 height 23
click at [638, 462] on button "Continuer" at bounding box center [642, 463] width 125 height 25
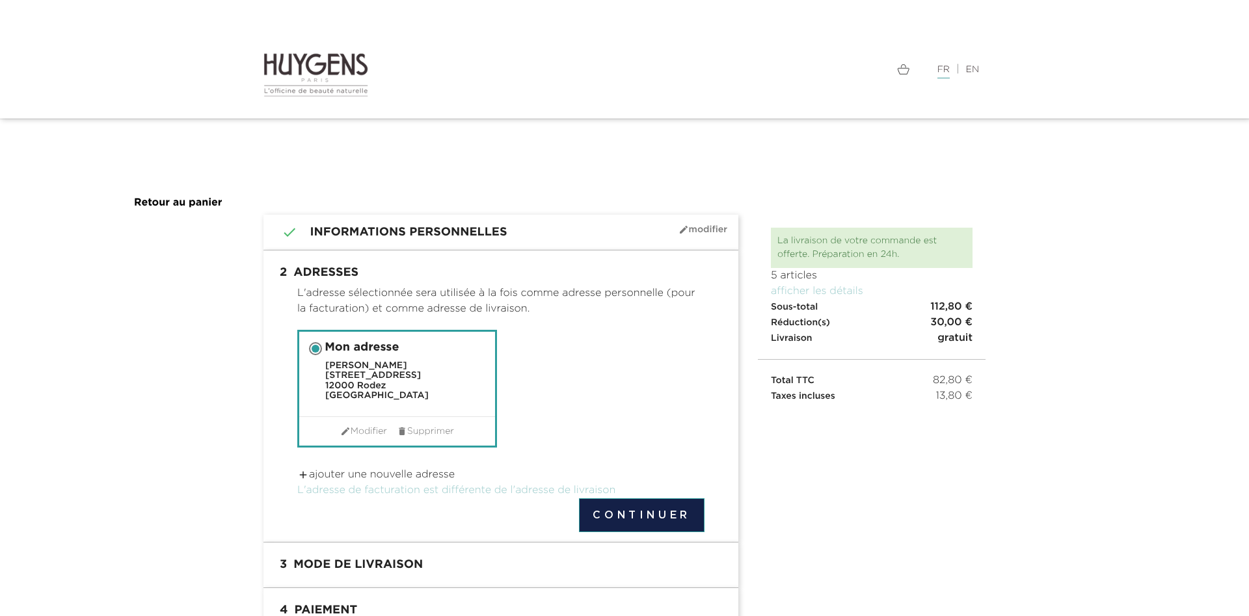
click at [211, 418] on section " 1 Informations personnelles mode_edit Modifier Connecté en tant que Gwendolin…" at bounding box center [624, 433] width 1249 height 436
click at [625, 513] on button "Continuer" at bounding box center [642, 515] width 126 height 34
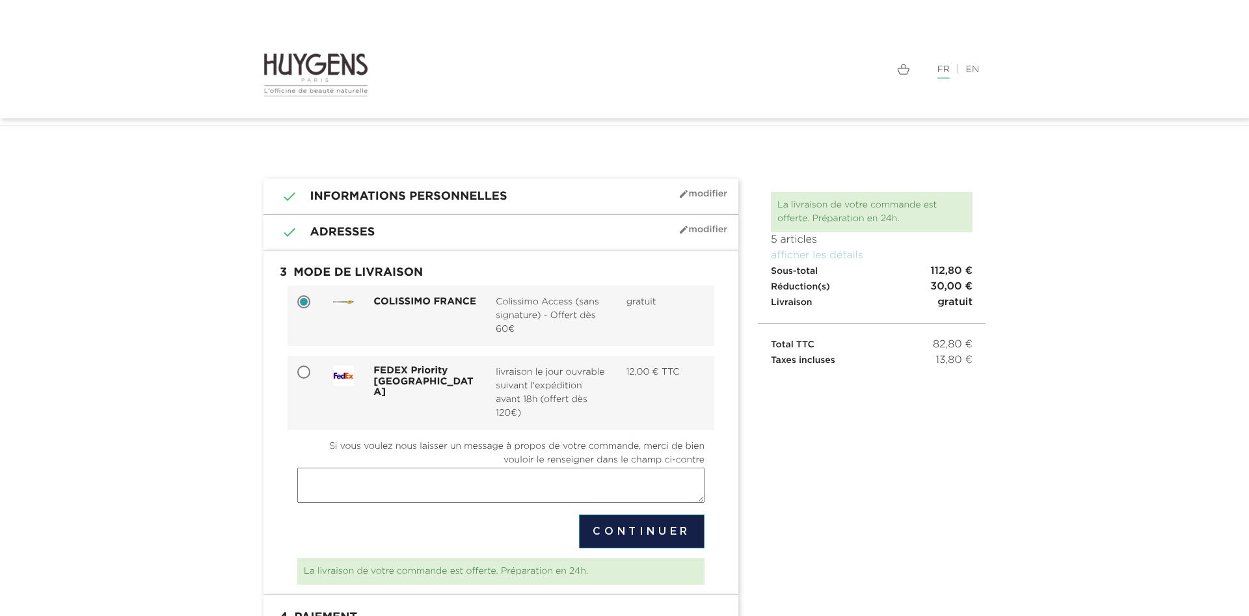
scroll to position [66, 0]
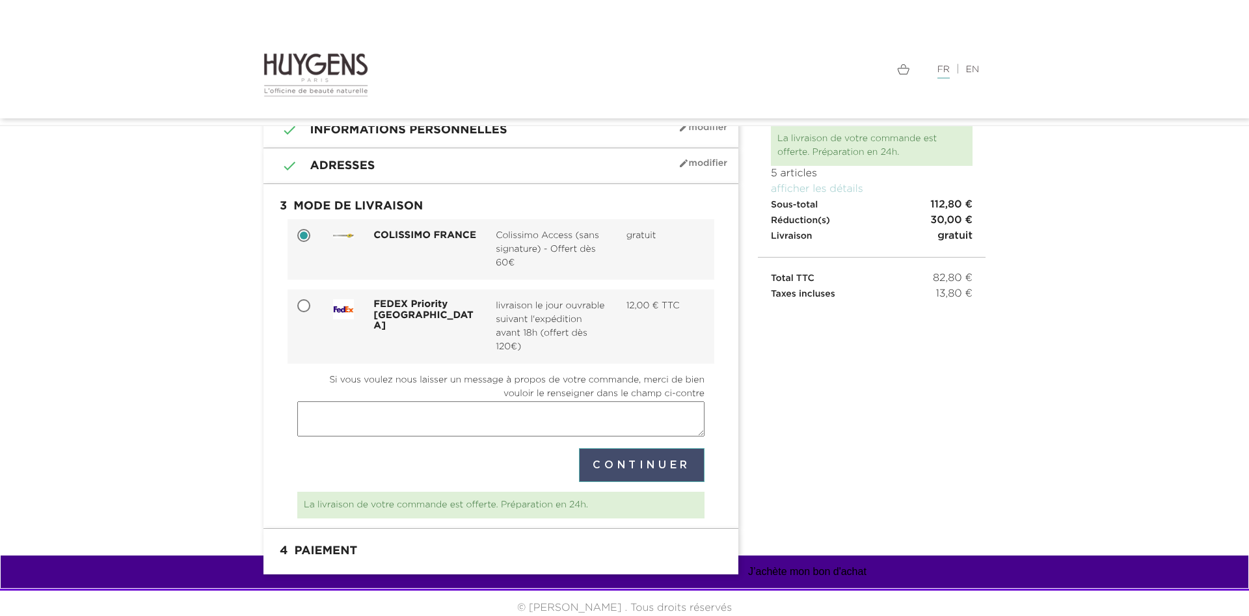
click at [642, 462] on button "Continuer" at bounding box center [642, 465] width 126 height 34
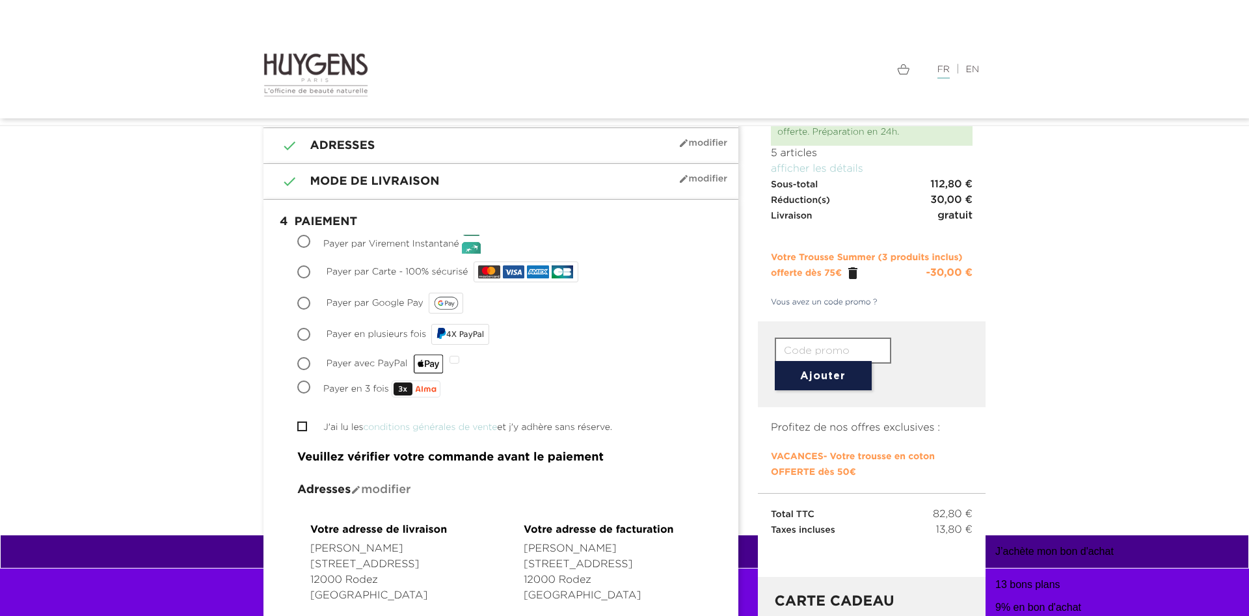
scroll to position [87, 0]
click at [304, 271] on input "Payer par Carte - 100% sécurisé" at bounding box center [305, 273] width 13 height 13
radio input "true"
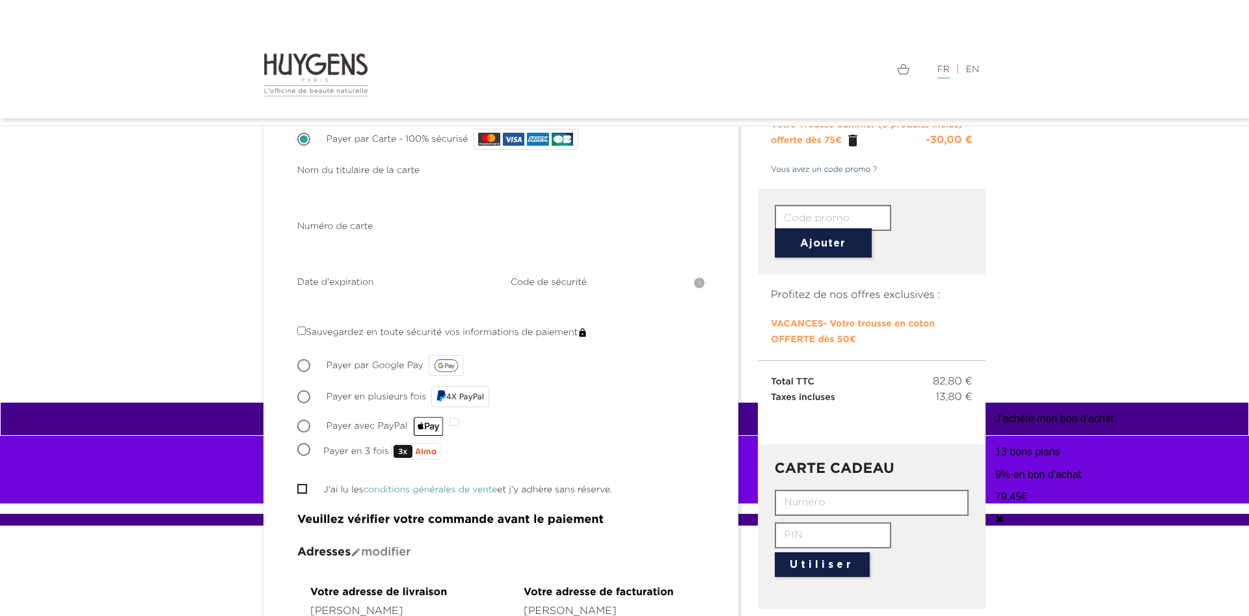
scroll to position [286, 0]
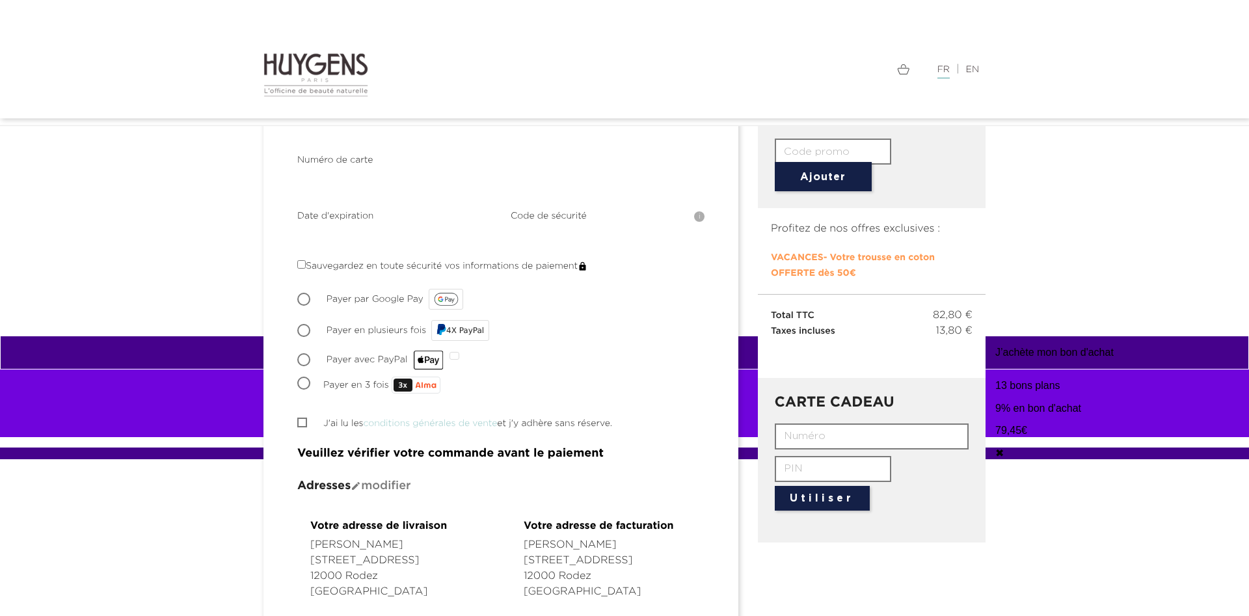
click at [299, 418] on input "J'ai lu les conditions générales de vente et j'y adhère sans réserve." at bounding box center [301, 422] width 8 height 8
checkbox input "true"
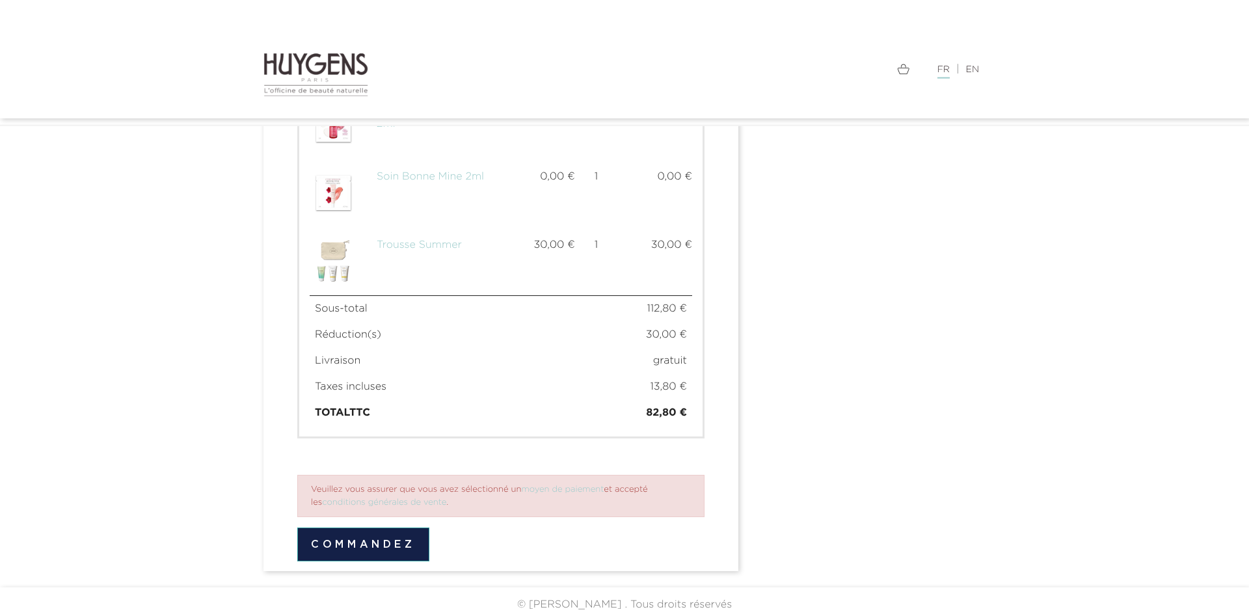
scroll to position [1103, 0]
click at [385, 536] on button "Commandez" at bounding box center [363, 541] width 132 height 34
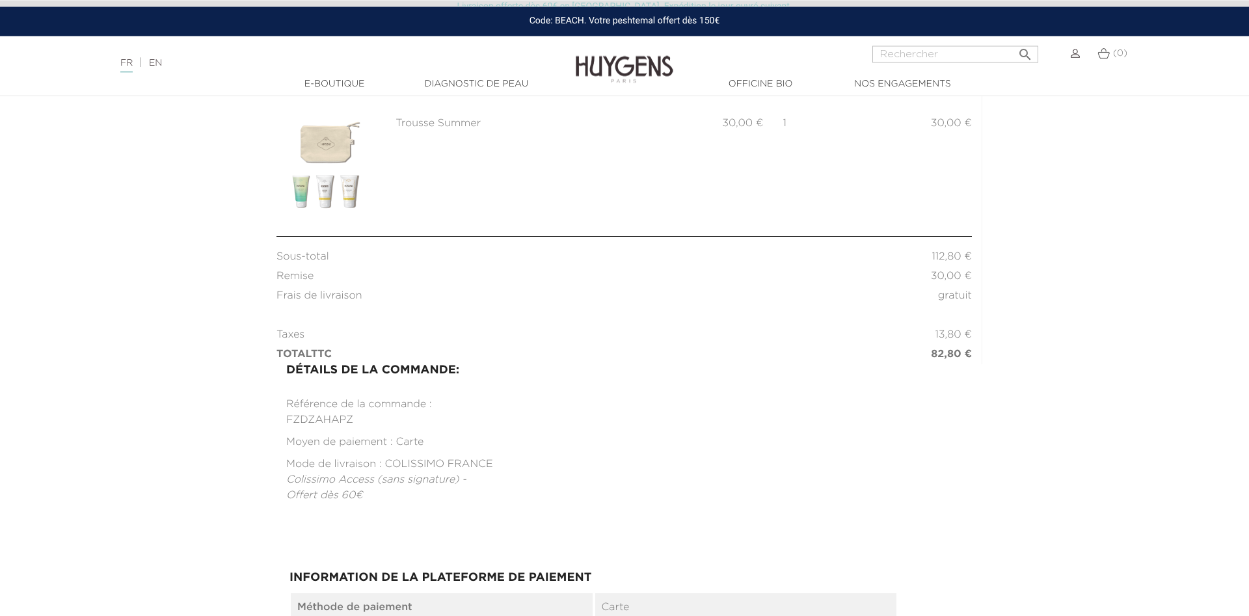
scroll to position [664, 0]
